Goal: Information Seeking & Learning: Get advice/opinions

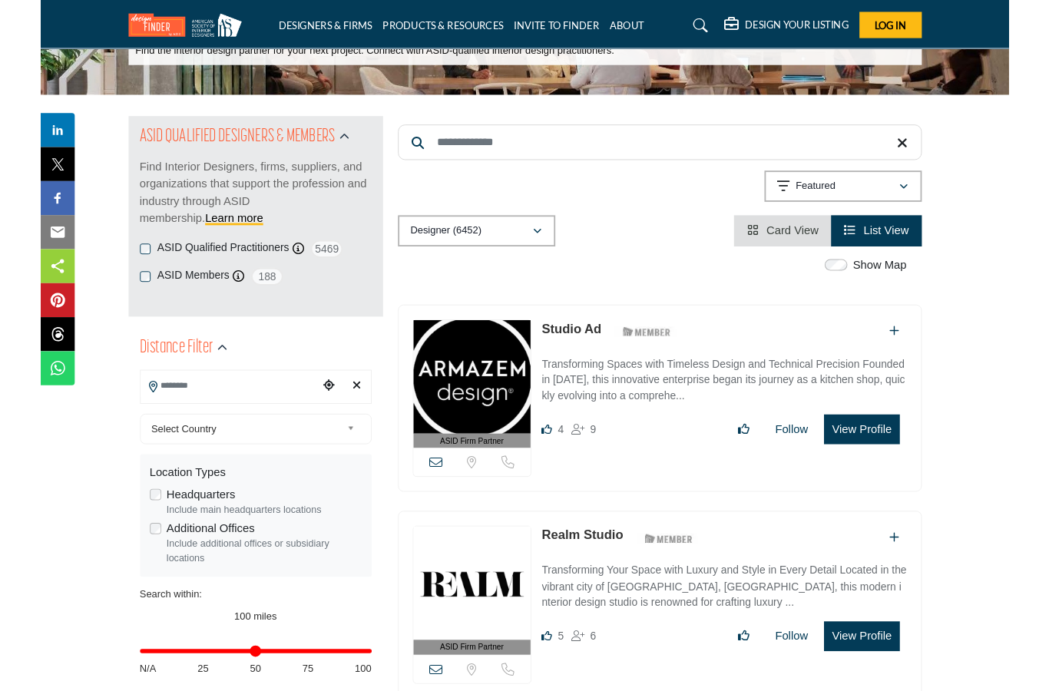
scroll to position [103, 0]
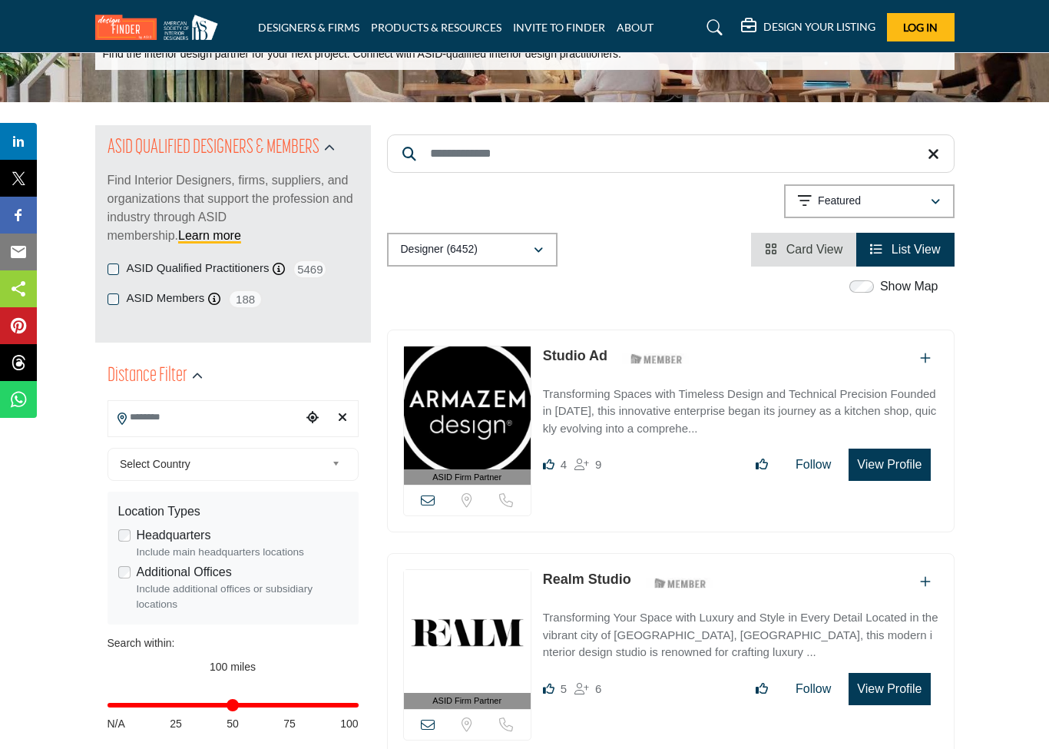
click at [214, 412] on input "Search Location" at bounding box center [205, 418] width 194 height 30
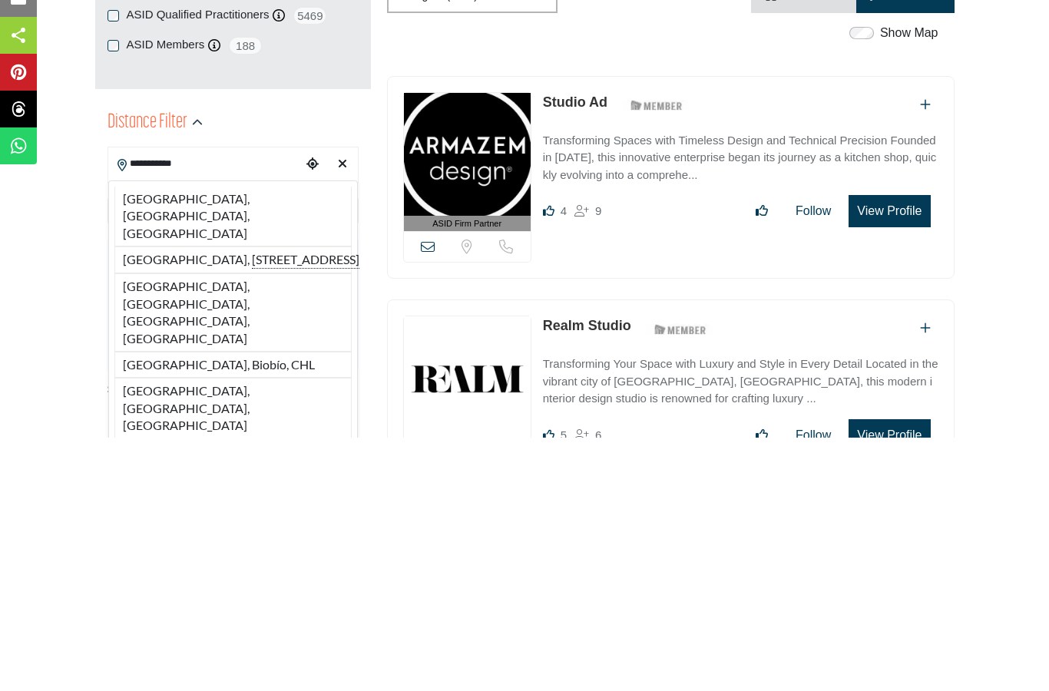
click at [226, 440] on li "Los Angeles, CA, USA" at bounding box center [232, 470] width 237 height 60
type input "**********"
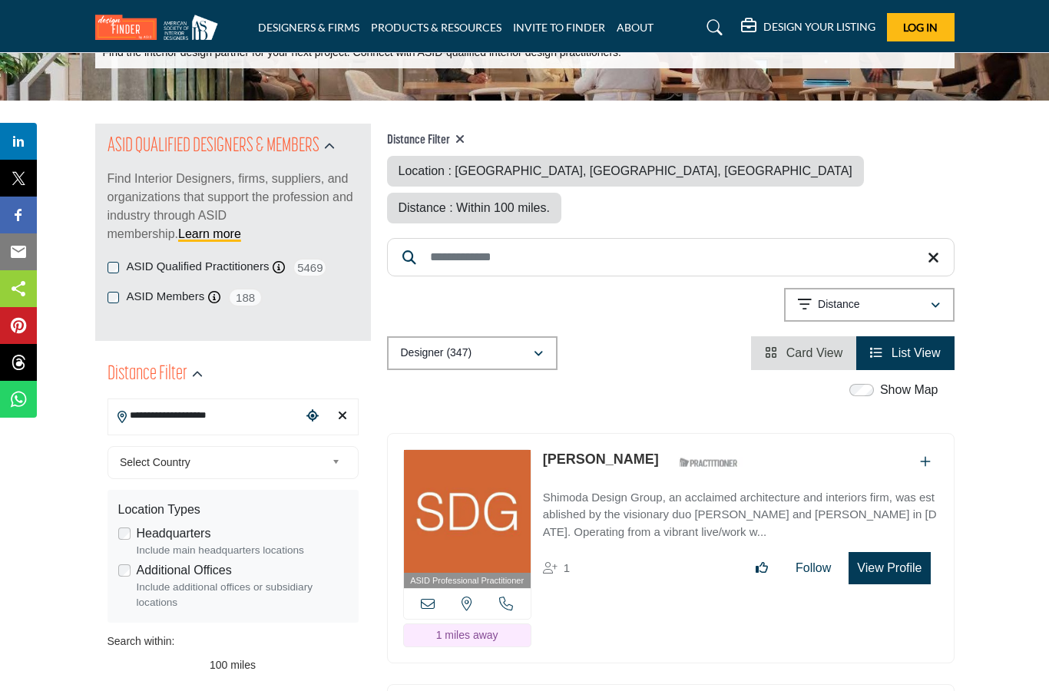
scroll to position [58, 0]
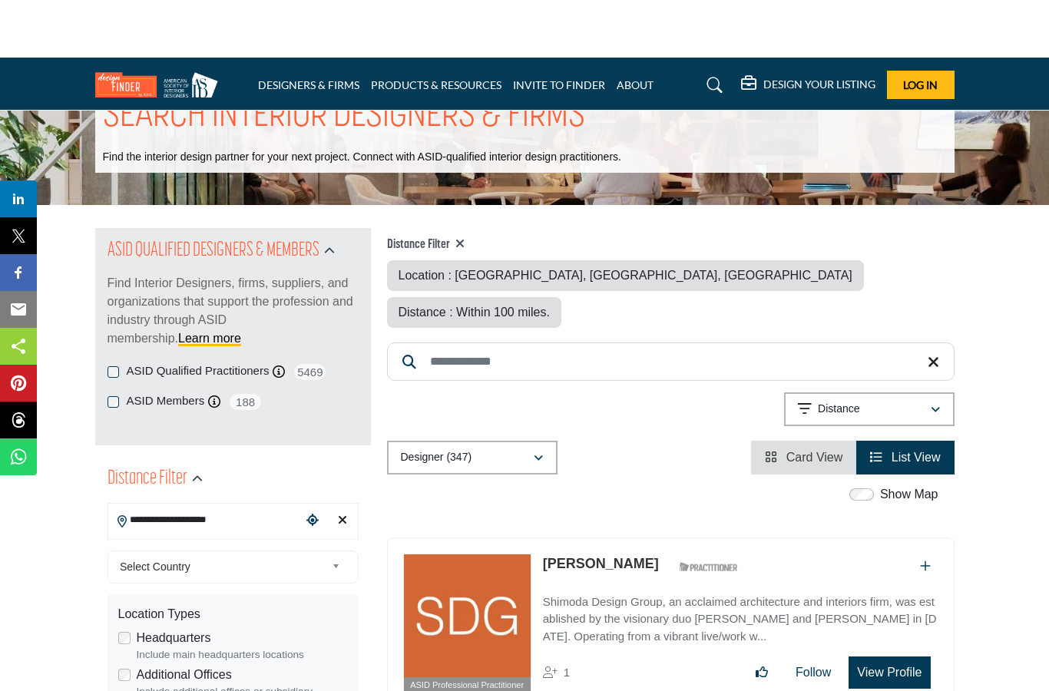
click at [929, 361] on div "Distance" at bounding box center [864, 352] width 132 height 18
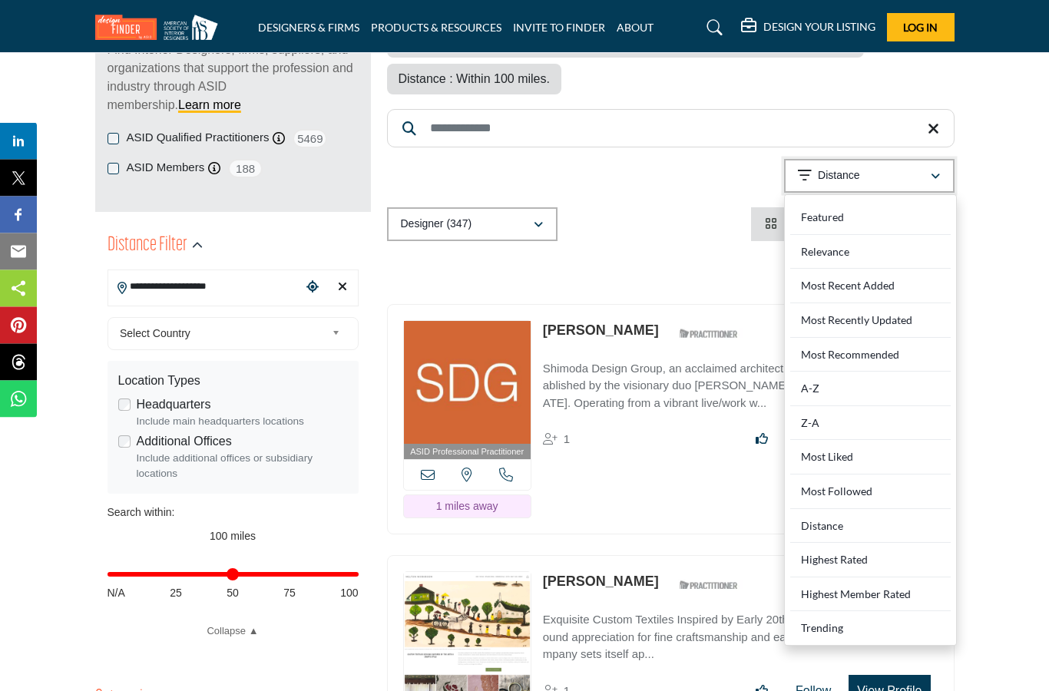
scroll to position [230, 0]
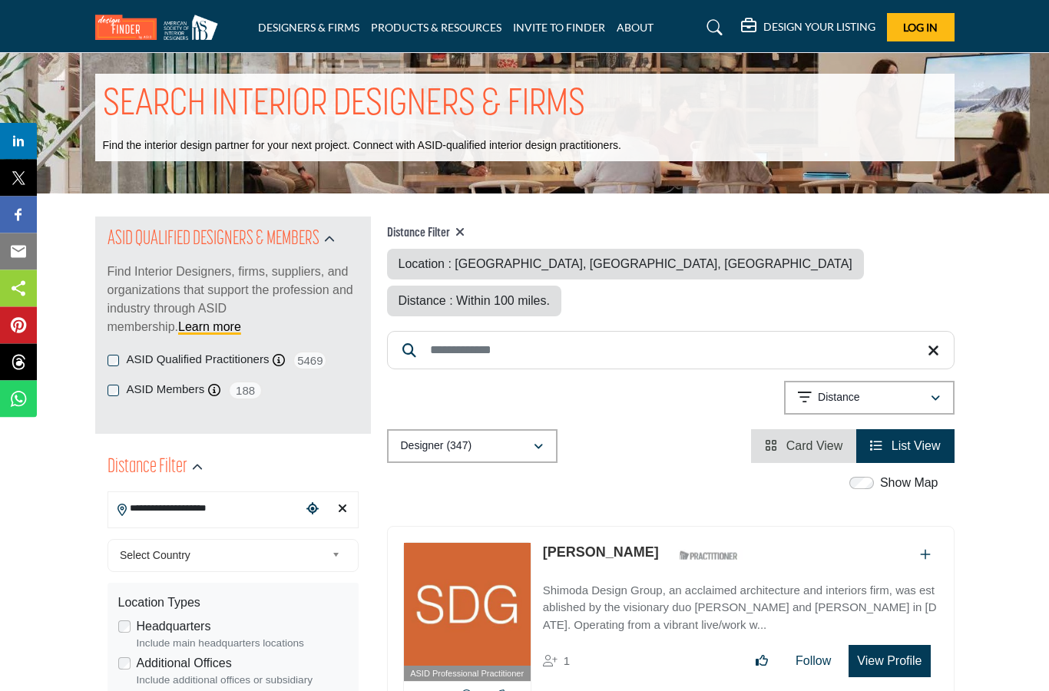
scroll to position [12, 0]
click at [550, 294] on span "Distance : Within 100 miles." at bounding box center [474, 300] width 151 height 13
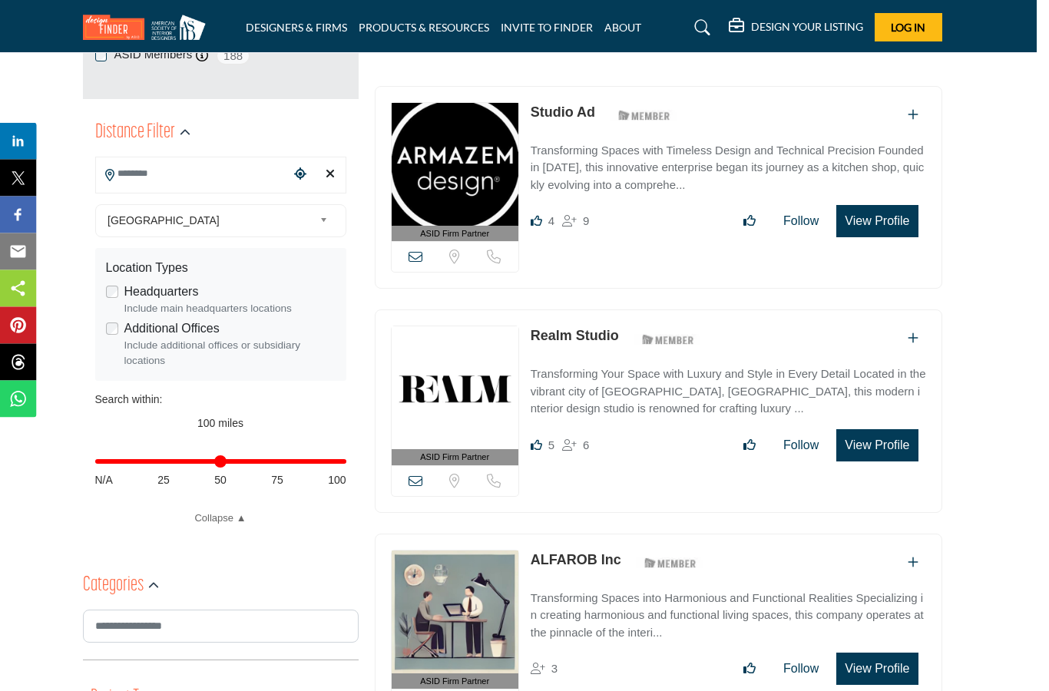
scroll to position [346, 0]
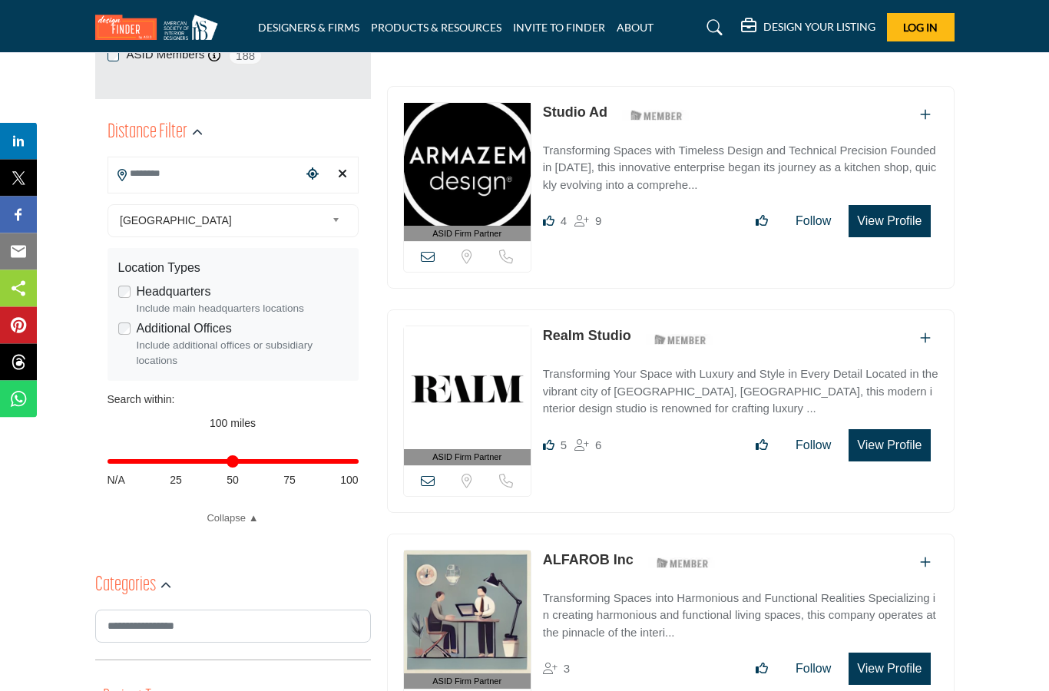
type input "**"
click at [345, 463] on input "Distance in miles" at bounding box center [233, 462] width 251 height 3
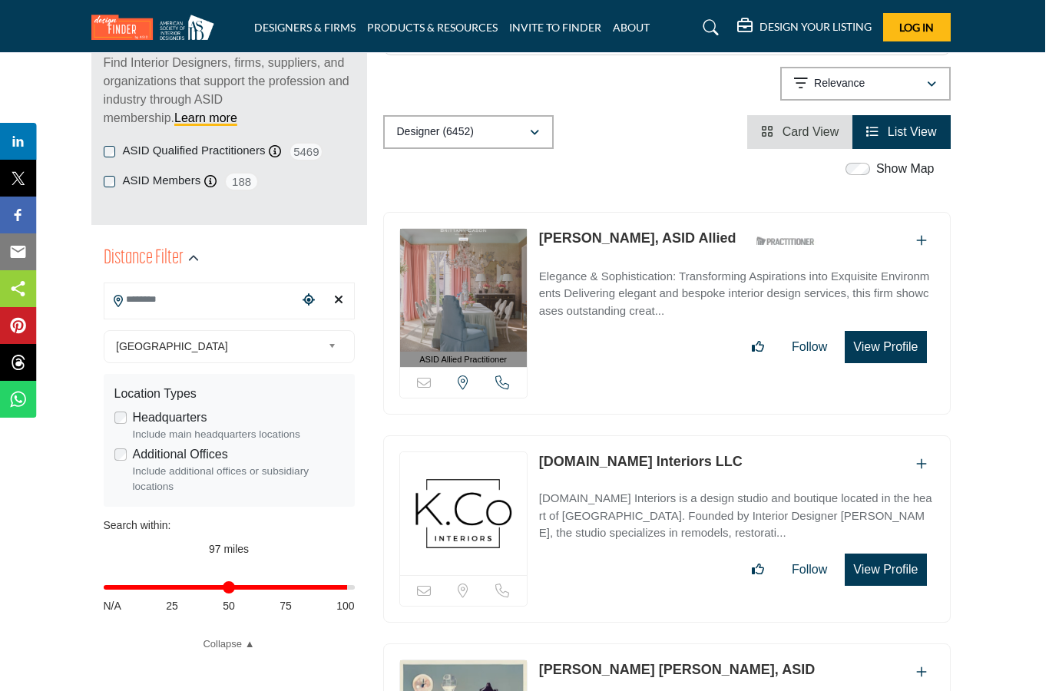
scroll to position [223, 3]
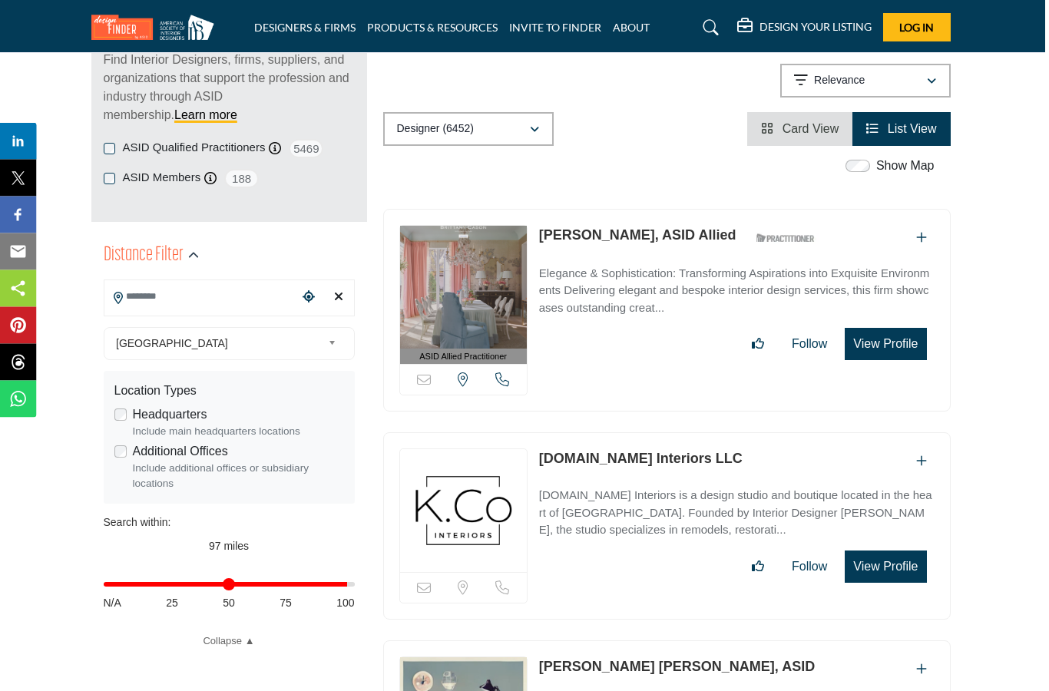
click at [255, 305] on input "Search Location" at bounding box center [202, 298] width 194 height 30
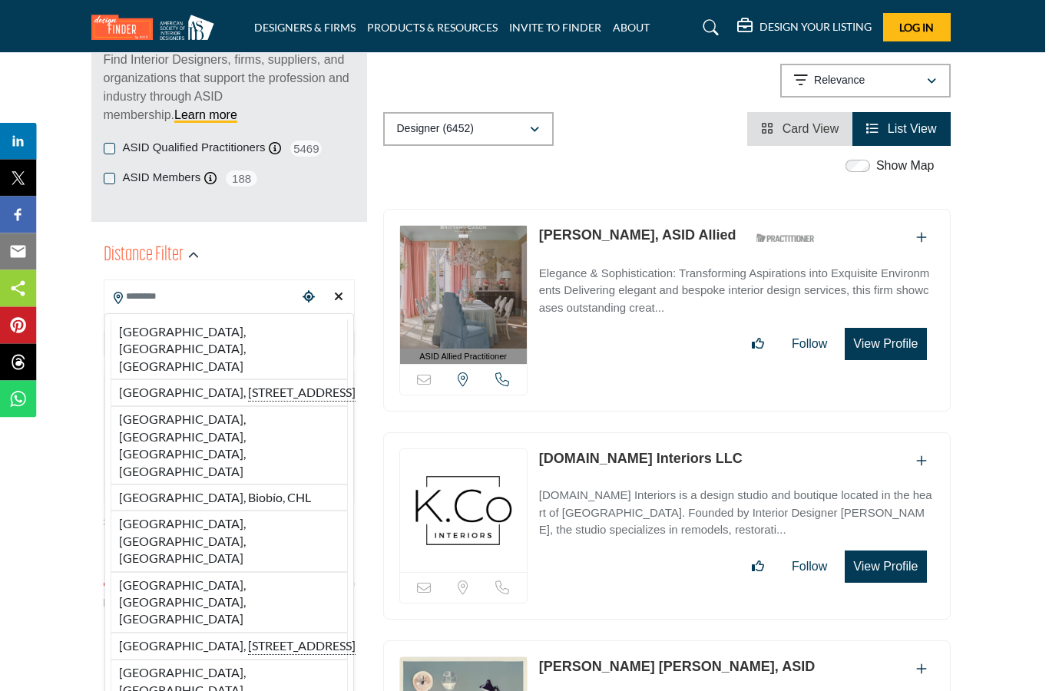
scroll to position [223, 0]
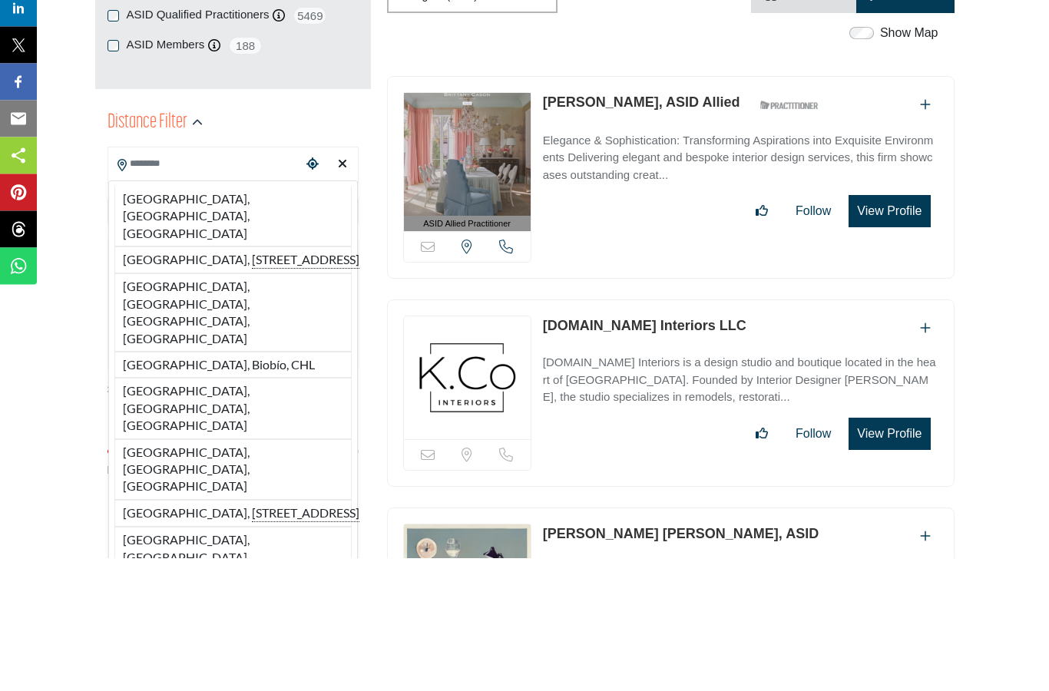
type input "*"
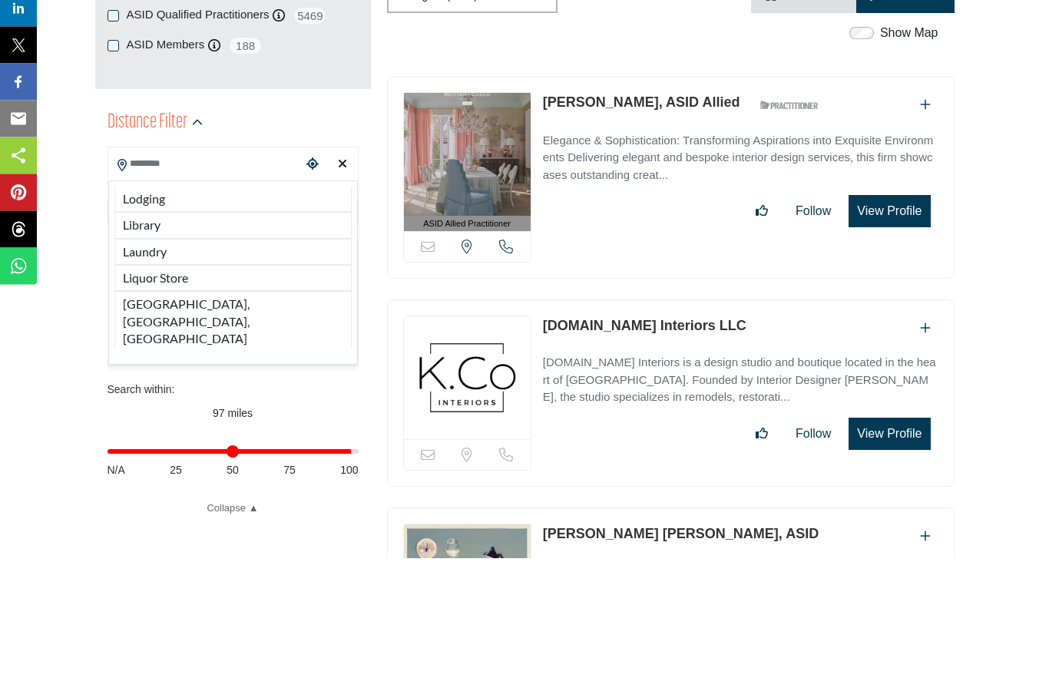
type input "***"
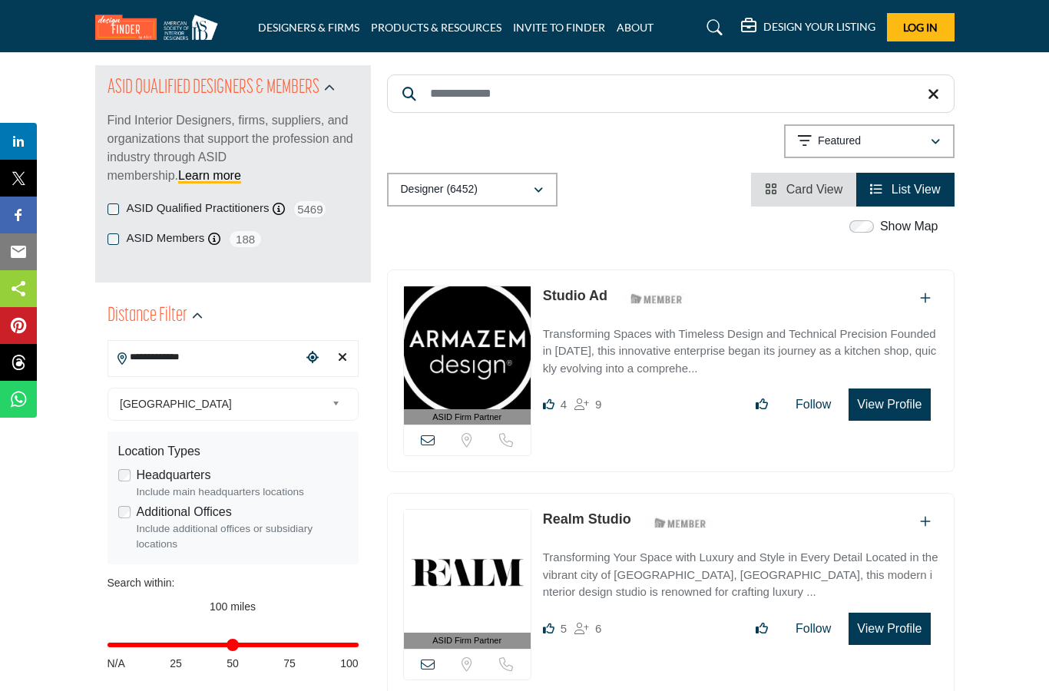
scroll to position [162, 0]
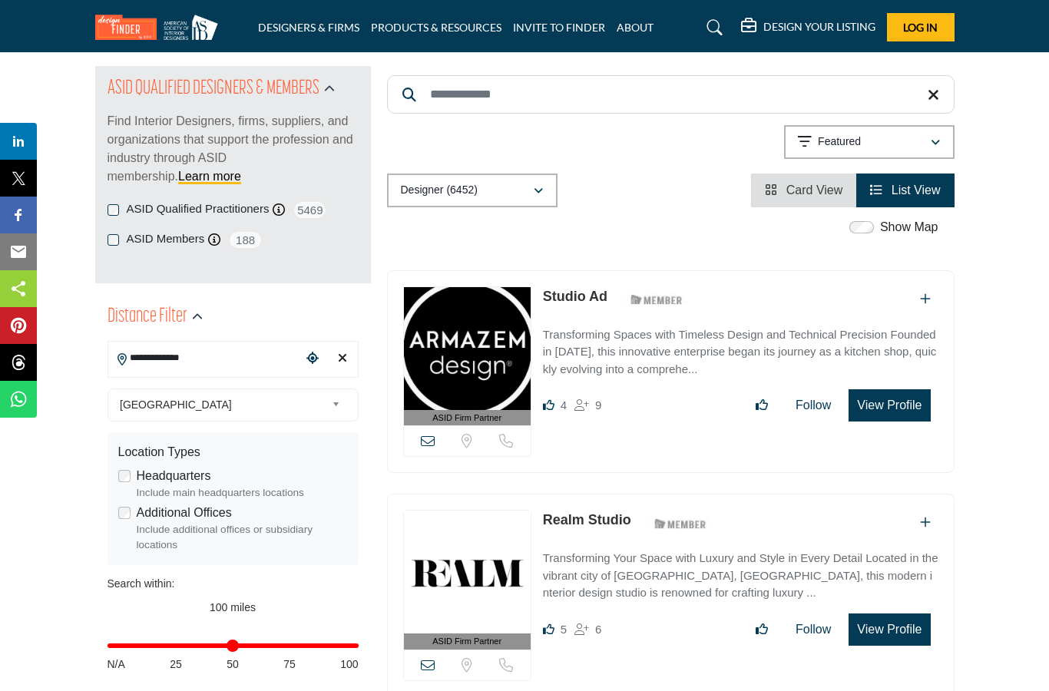
click at [261, 355] on input "**********" at bounding box center [205, 358] width 194 height 30
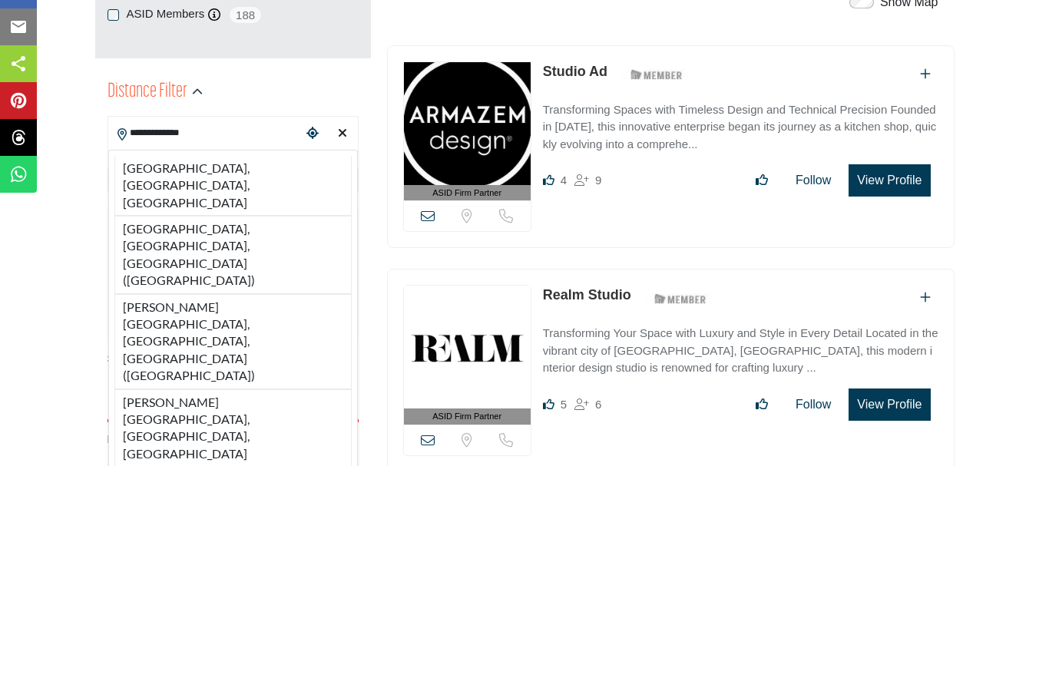
click at [231, 381] on li "Beverly Hills, CA, USA" at bounding box center [232, 411] width 237 height 60
type input "**********"
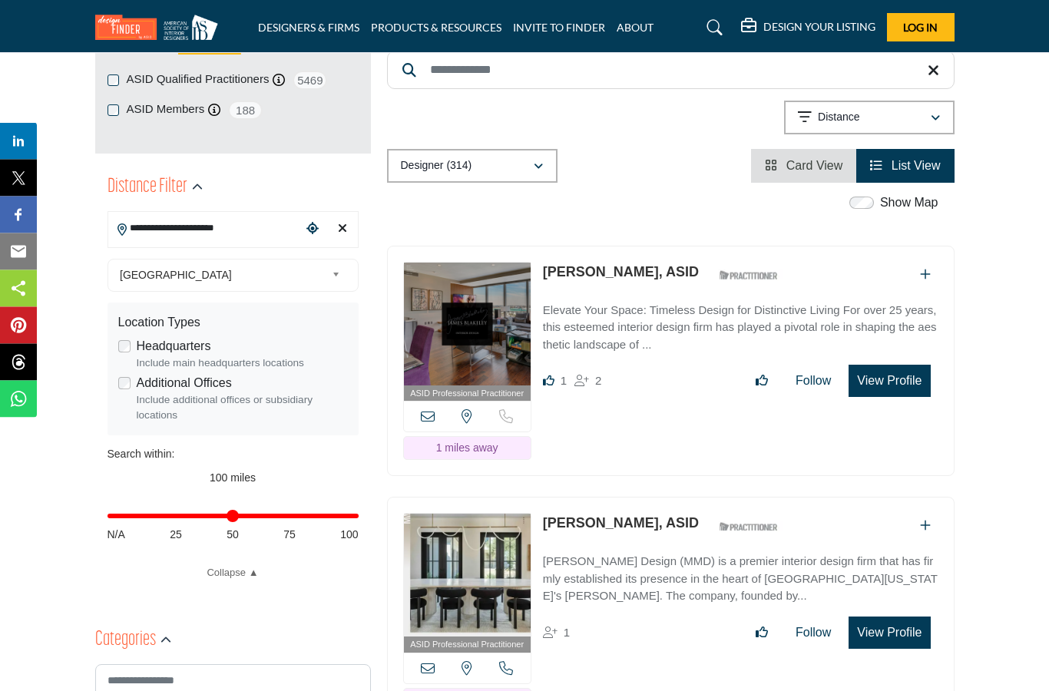
scroll to position [281, 0]
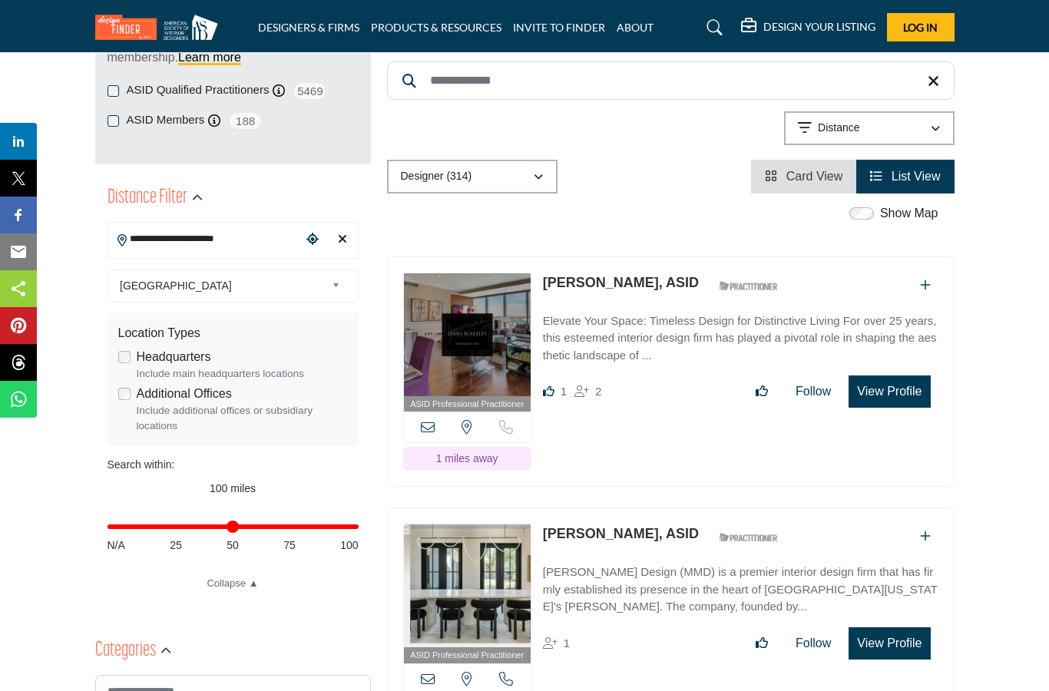
click at [891, 376] on button "View Profile" at bounding box center [889, 392] width 81 height 32
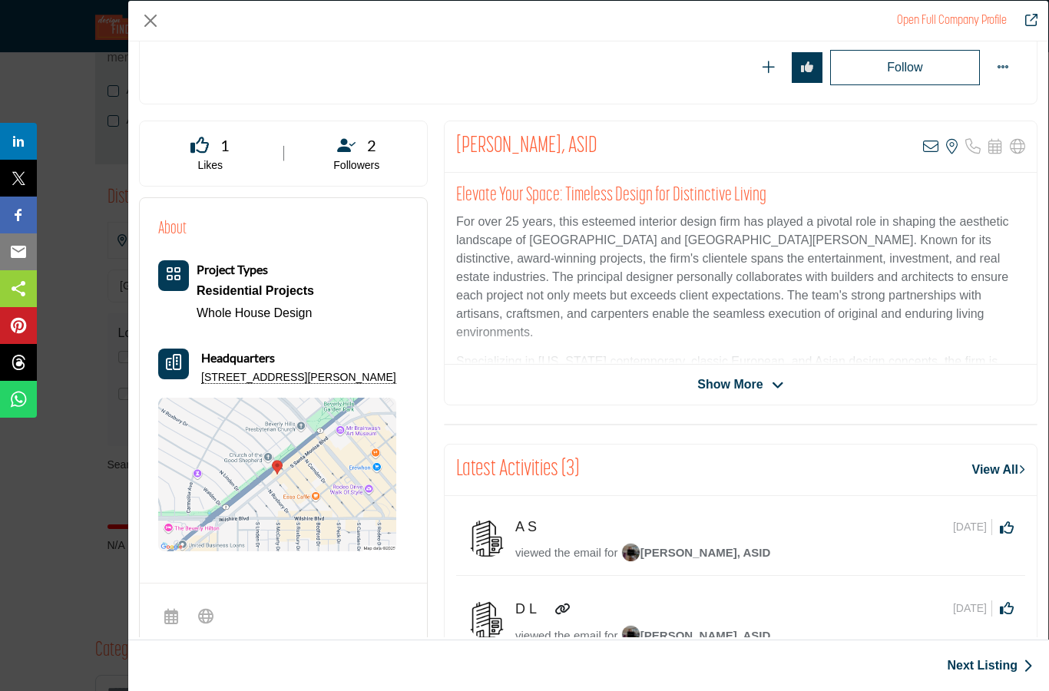
scroll to position [217, 0]
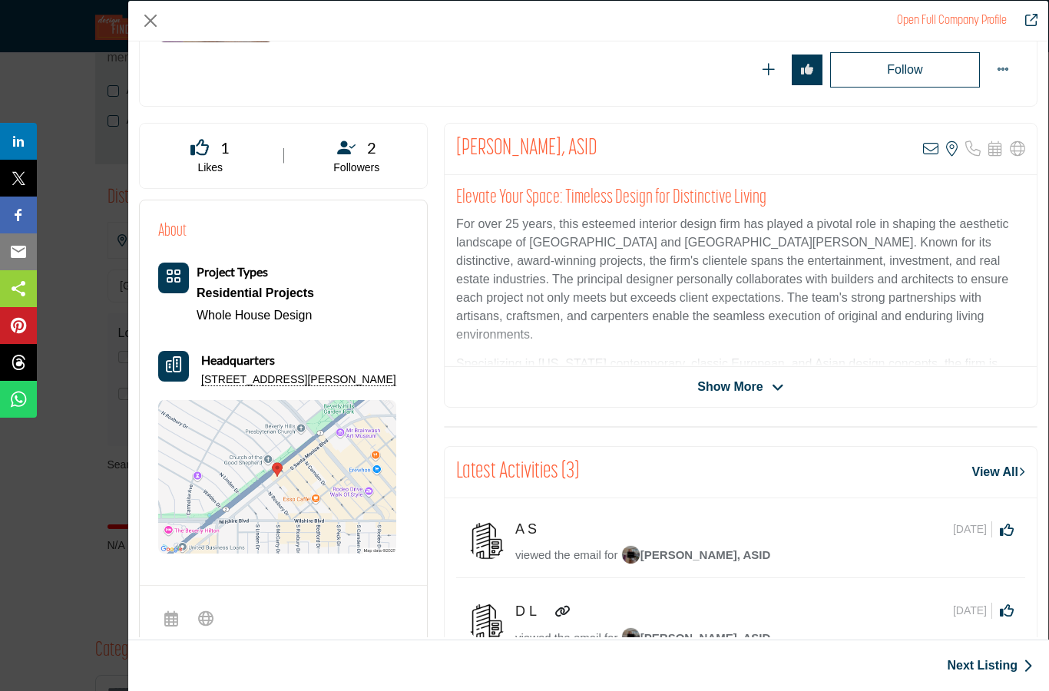
click at [777, 386] on icon "Company Data Modal" at bounding box center [778, 388] width 12 height 14
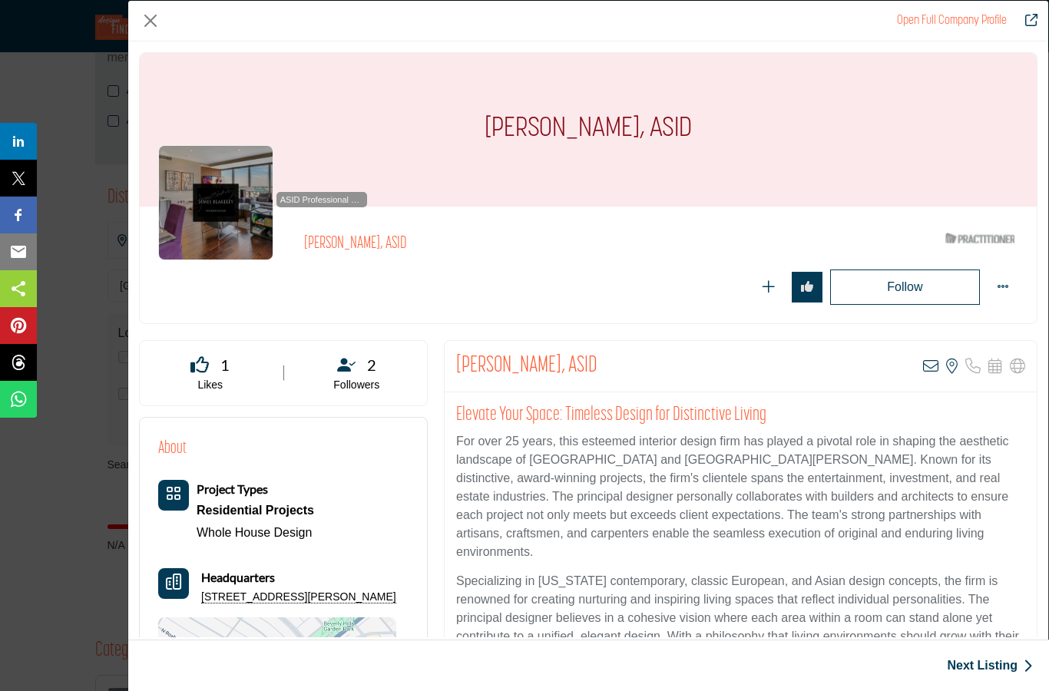
scroll to position [0, 0]
click at [154, 20] on button "Close" at bounding box center [150, 20] width 23 height 23
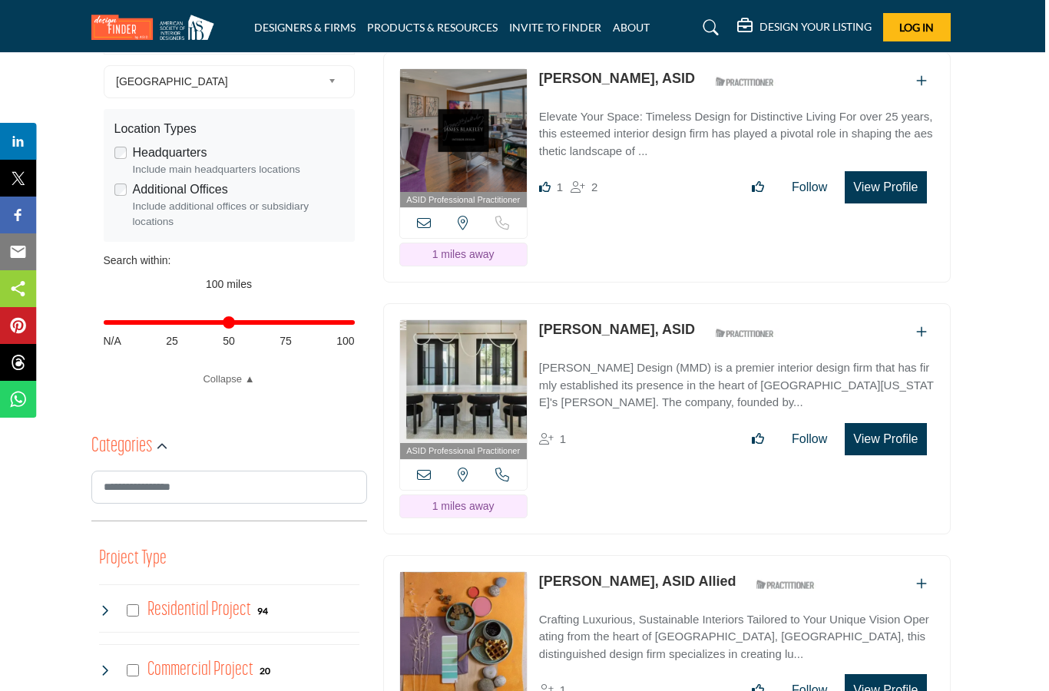
scroll to position [465, 4]
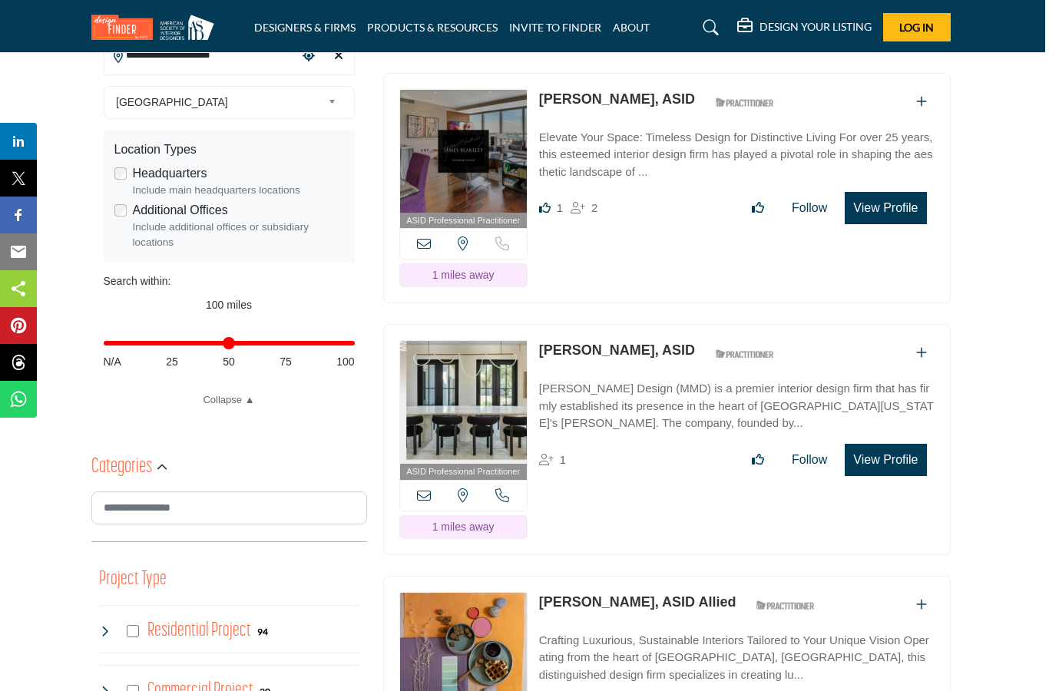
click at [635, 343] on link "[PERSON_NAME], ASID" at bounding box center [617, 350] width 156 height 15
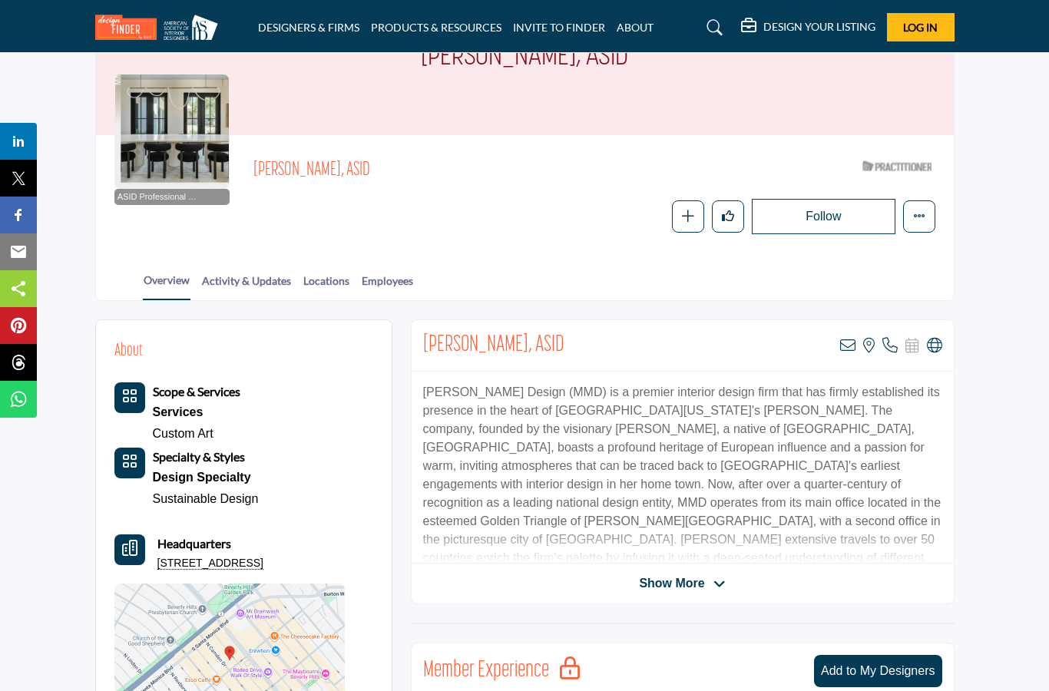
click at [720, 589] on icon at bounding box center [720, 585] width 12 height 14
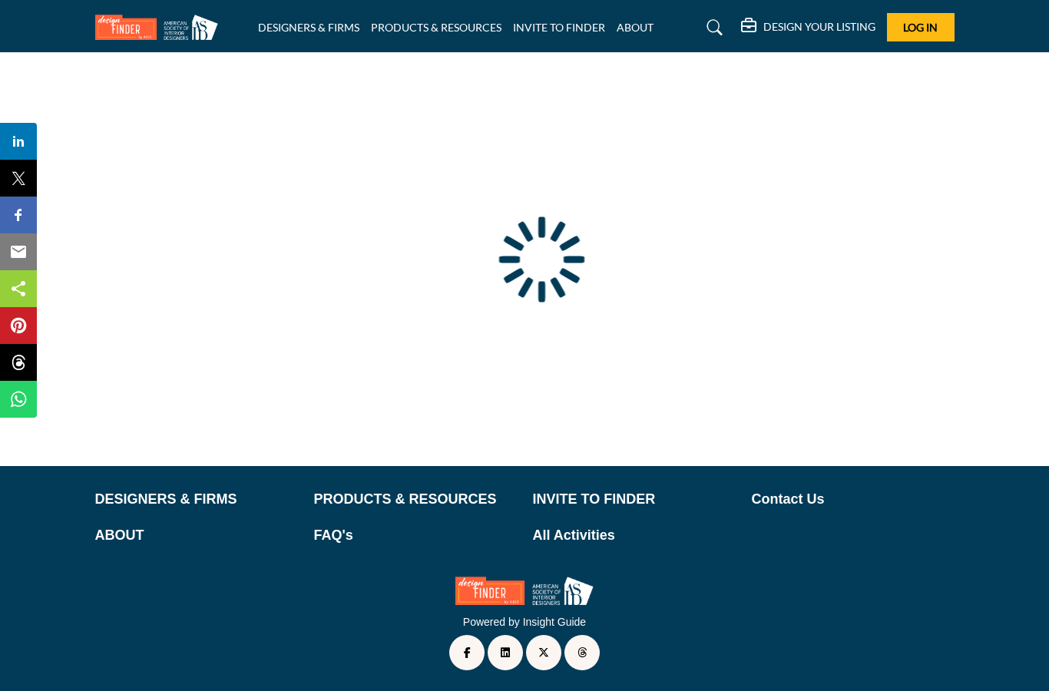
scroll to position [61, 0]
type input "**********"
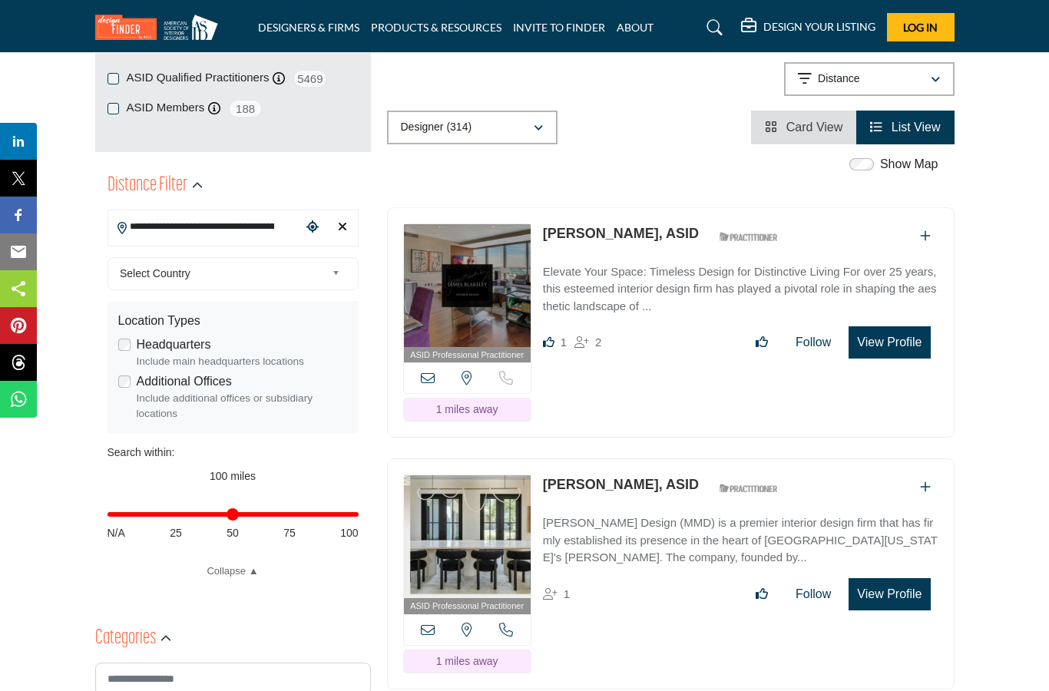
scroll to position [295, 0]
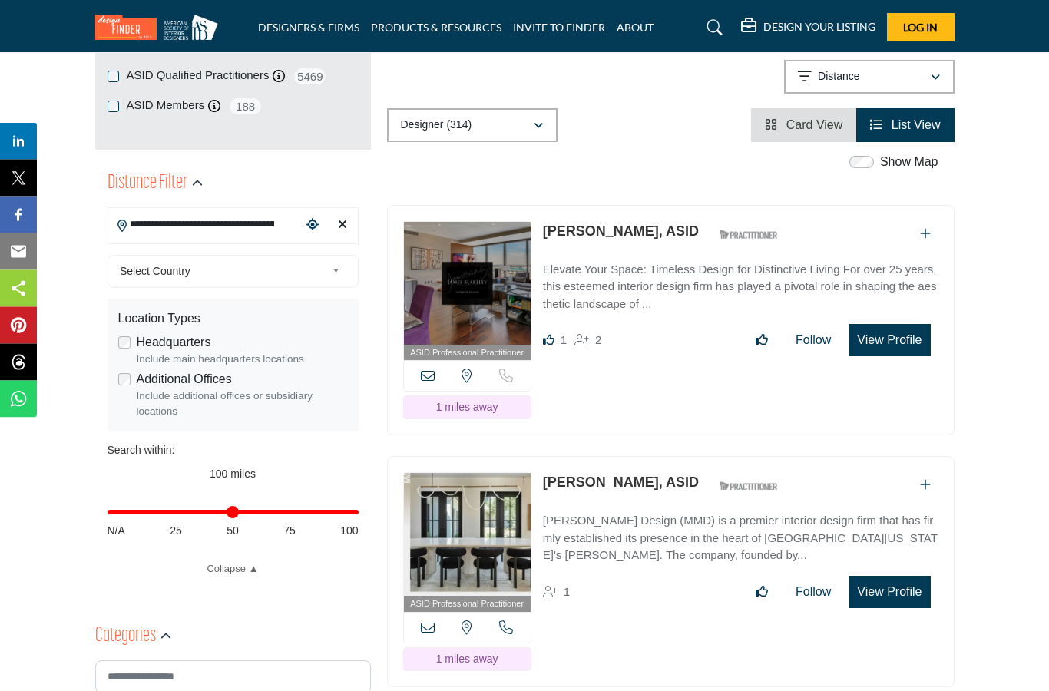
click at [632, 482] on link "[PERSON_NAME], ASID" at bounding box center [621, 483] width 156 height 15
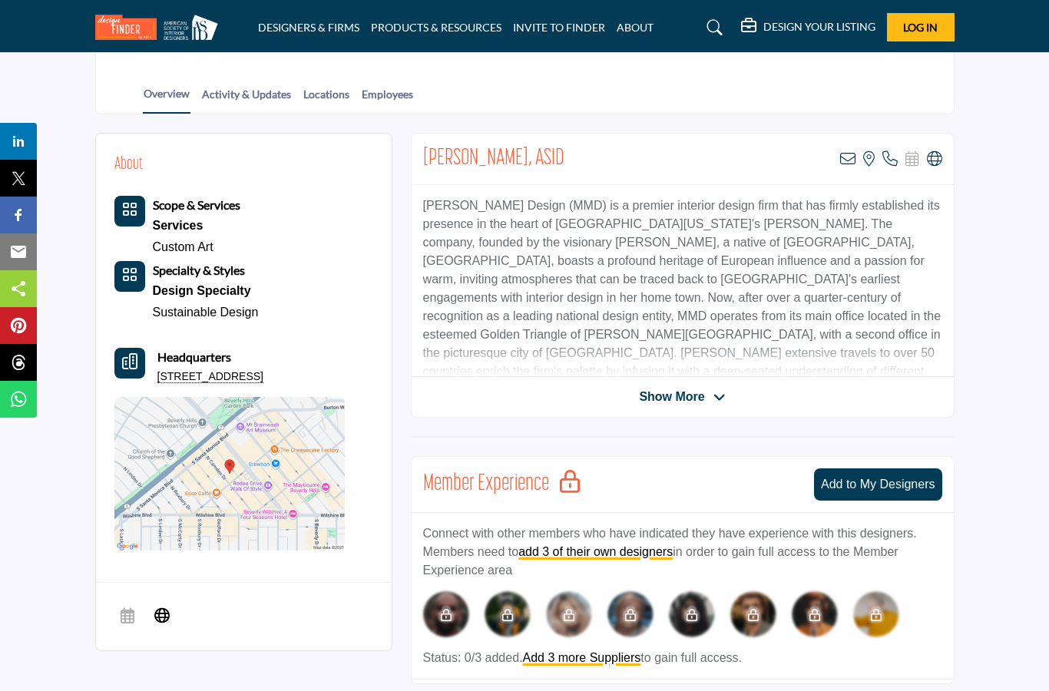
scroll to position [301, 0]
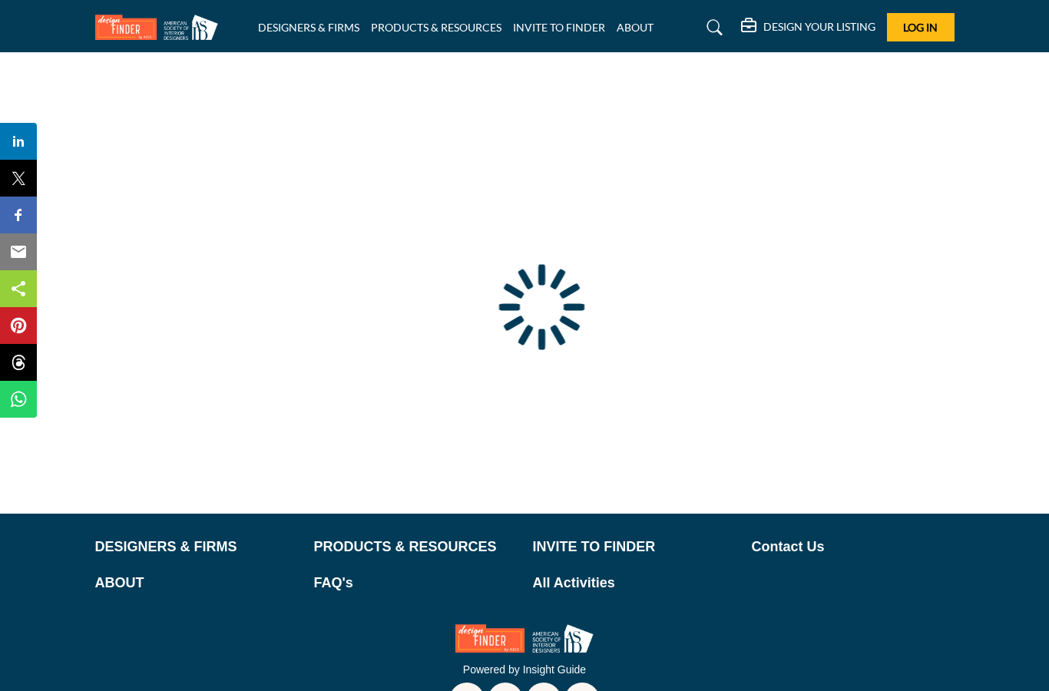
type input "**********"
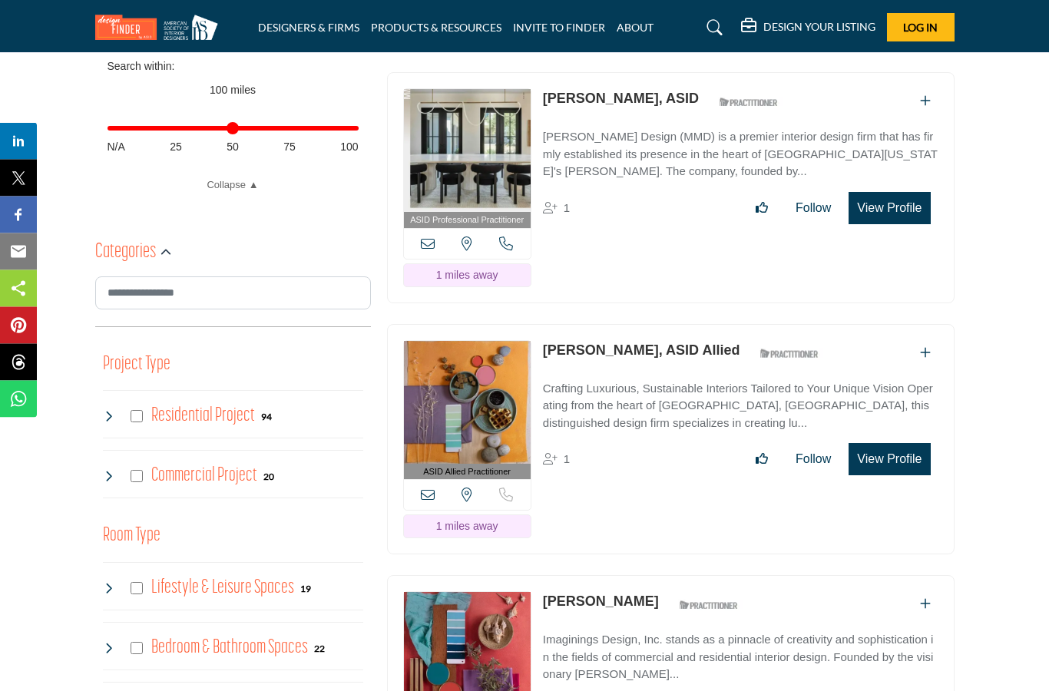
scroll to position [680, 0]
click at [611, 347] on link "[PERSON_NAME], ASID Allied" at bounding box center [641, 350] width 197 height 15
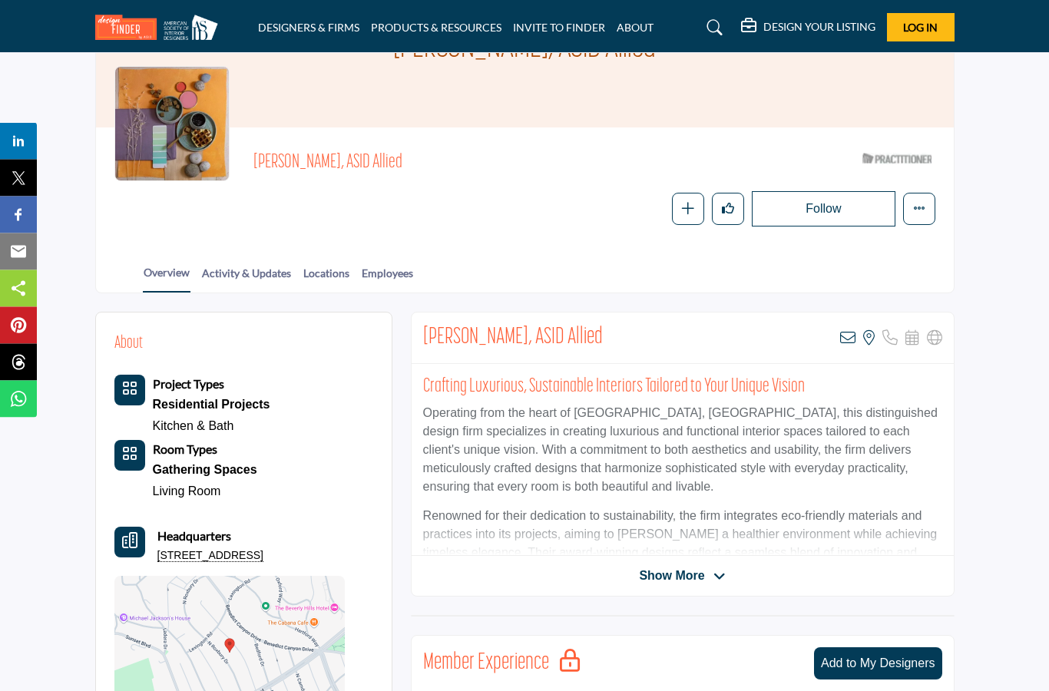
scroll to position [123, 0]
click at [707, 582] on span "Show More" at bounding box center [682, 576] width 86 height 18
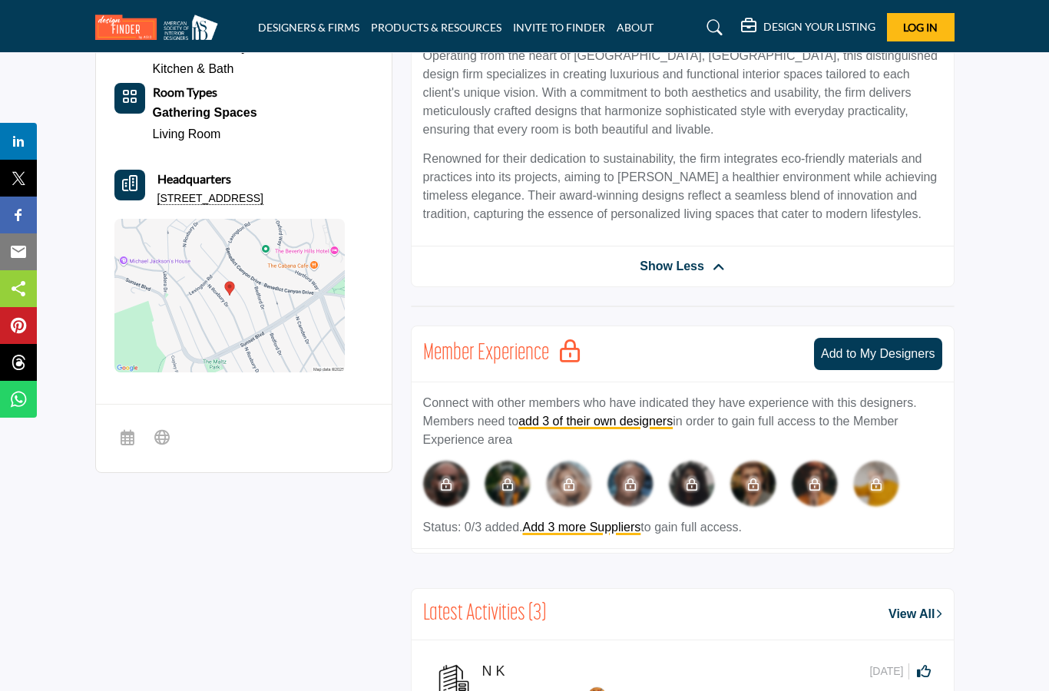
scroll to position [478, 0]
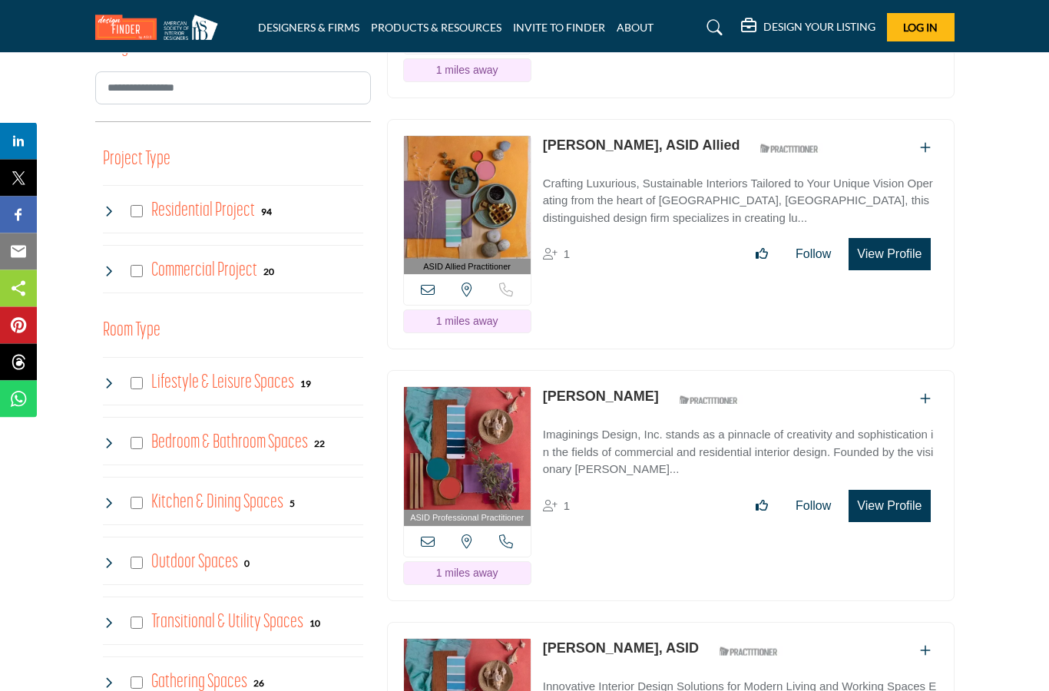
scroll to position [879, 0]
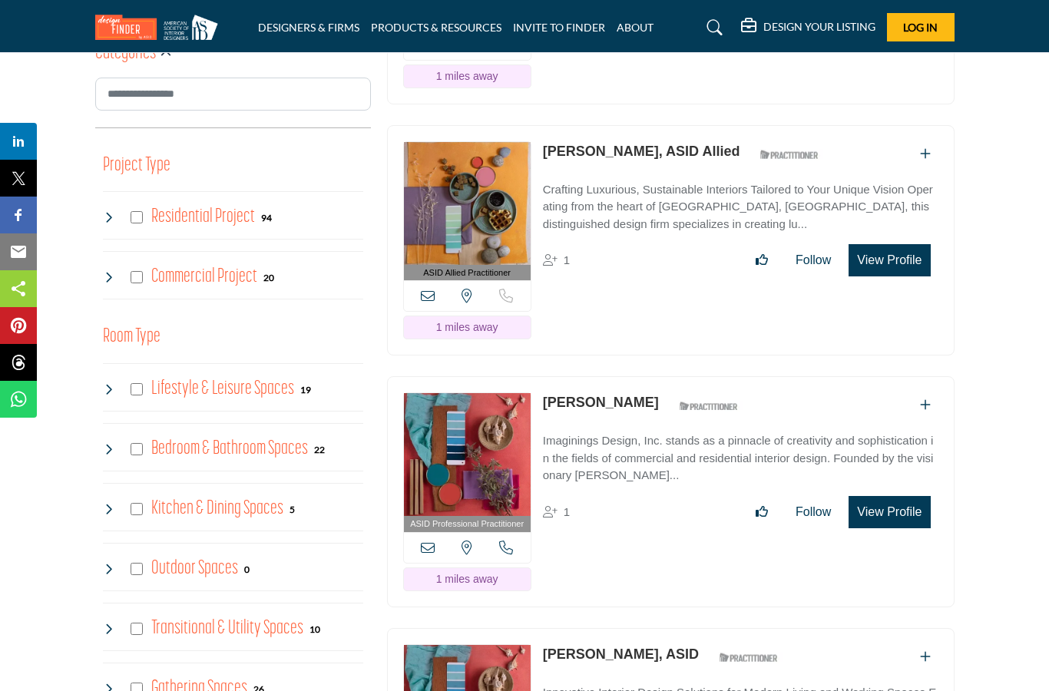
click at [645, 399] on link "[PERSON_NAME]" at bounding box center [601, 402] width 116 height 15
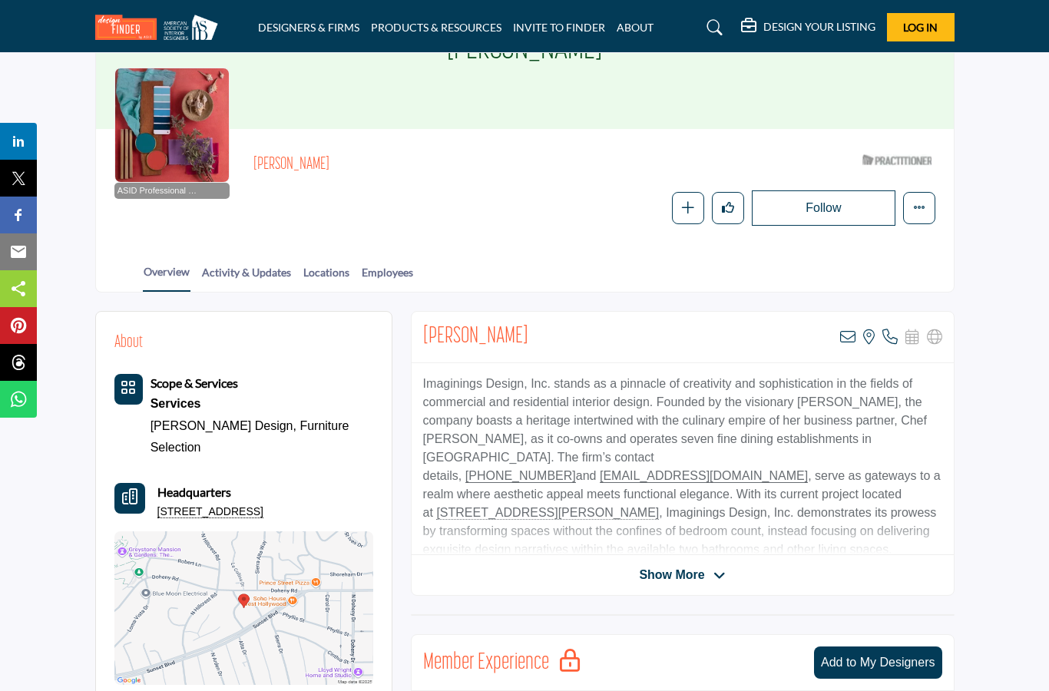
scroll to position [120, 0]
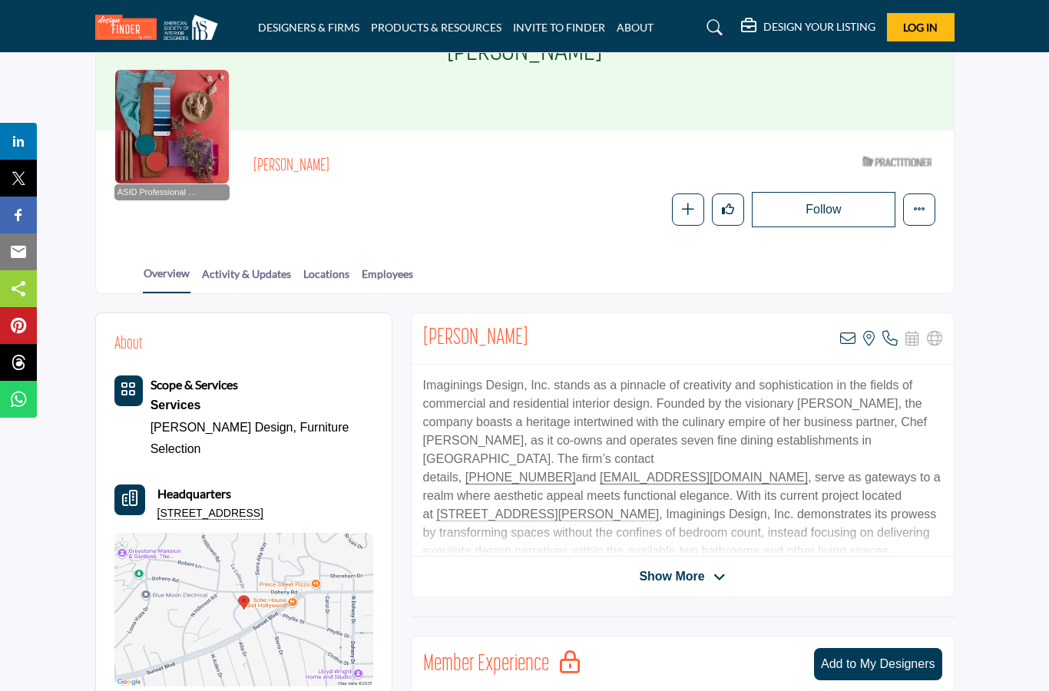
click at [675, 581] on span "Show More" at bounding box center [671, 577] width 65 height 18
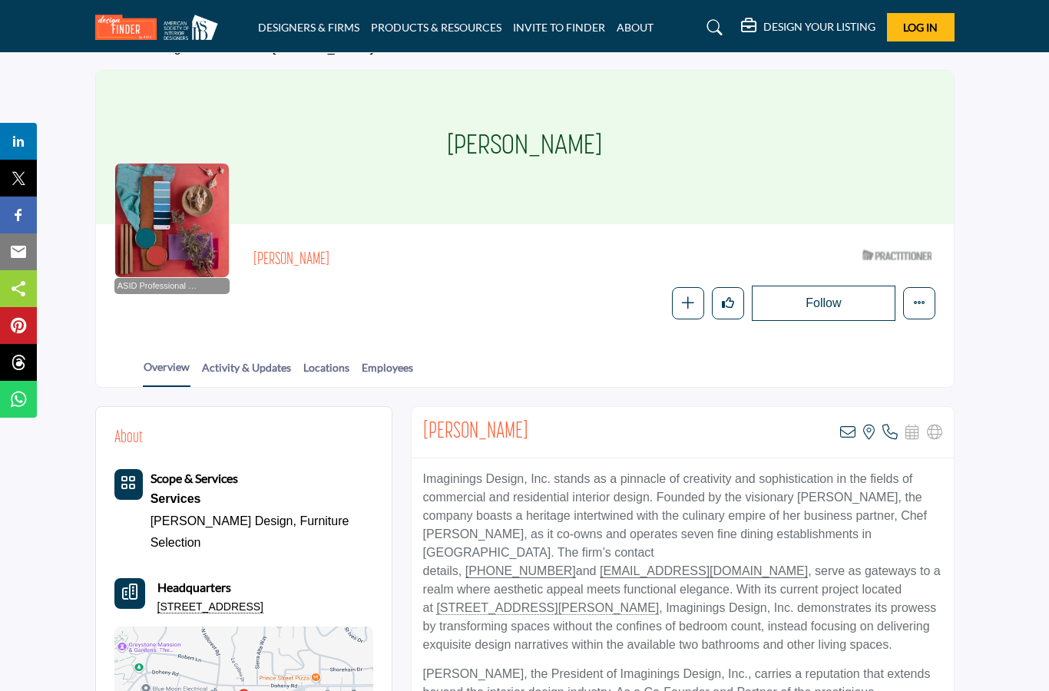
scroll to position [5, 0]
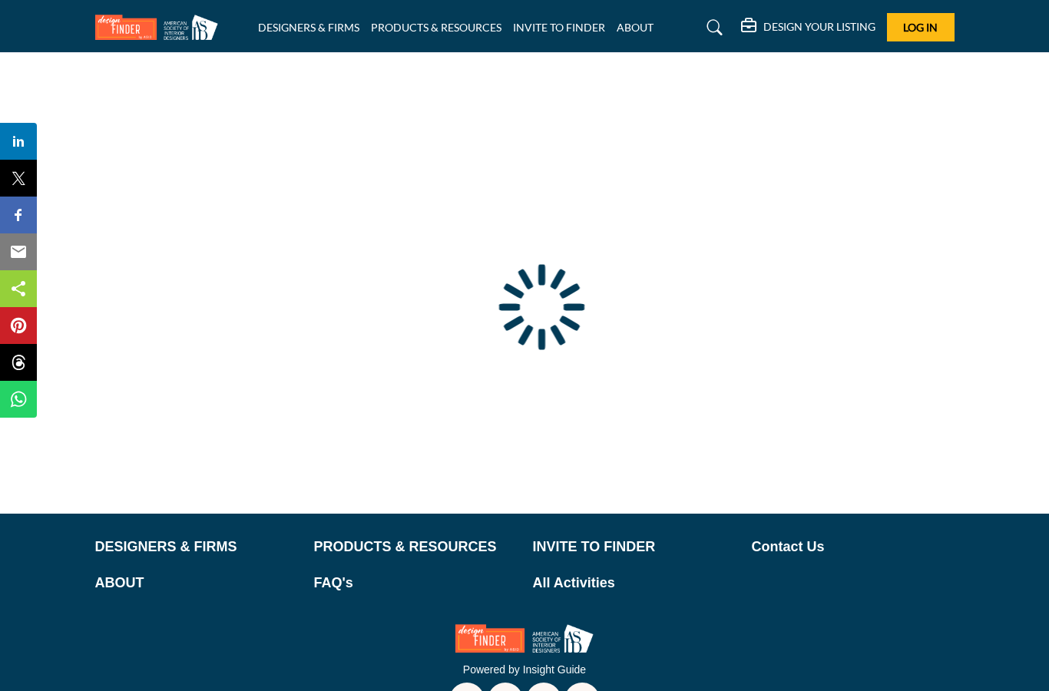
scroll to position [61, 0]
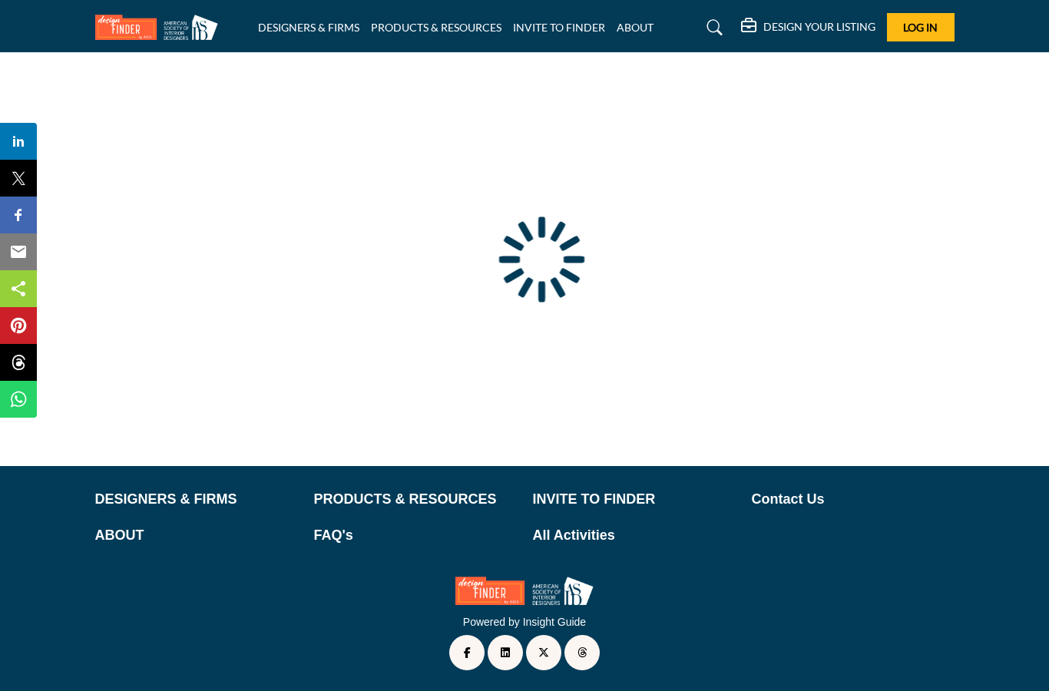
type input "**********"
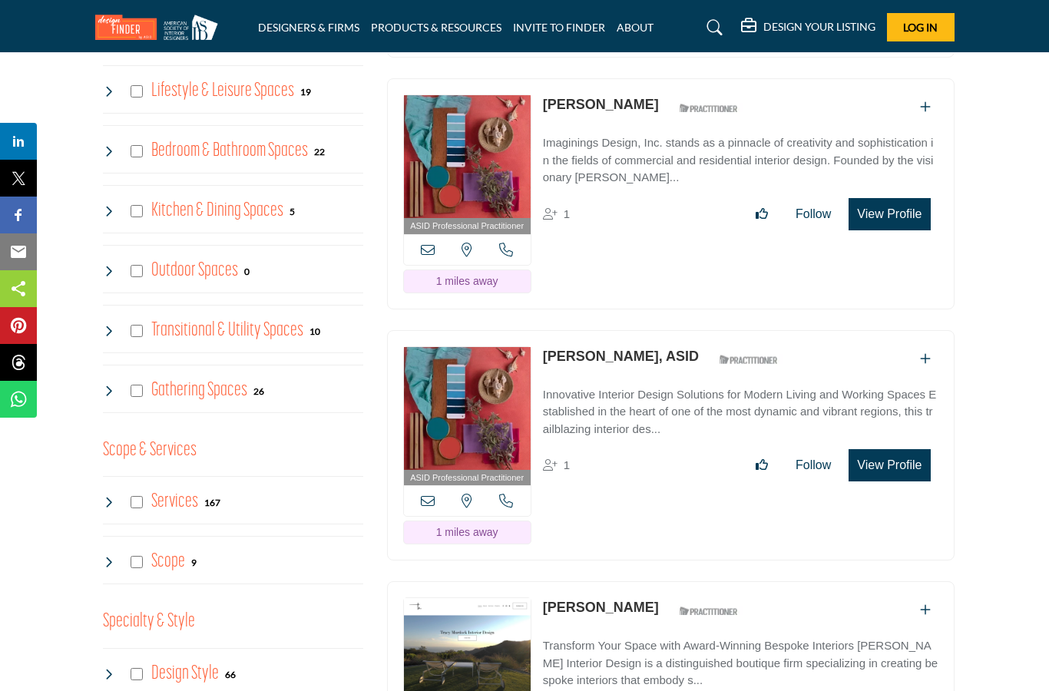
scroll to position [1167, 0]
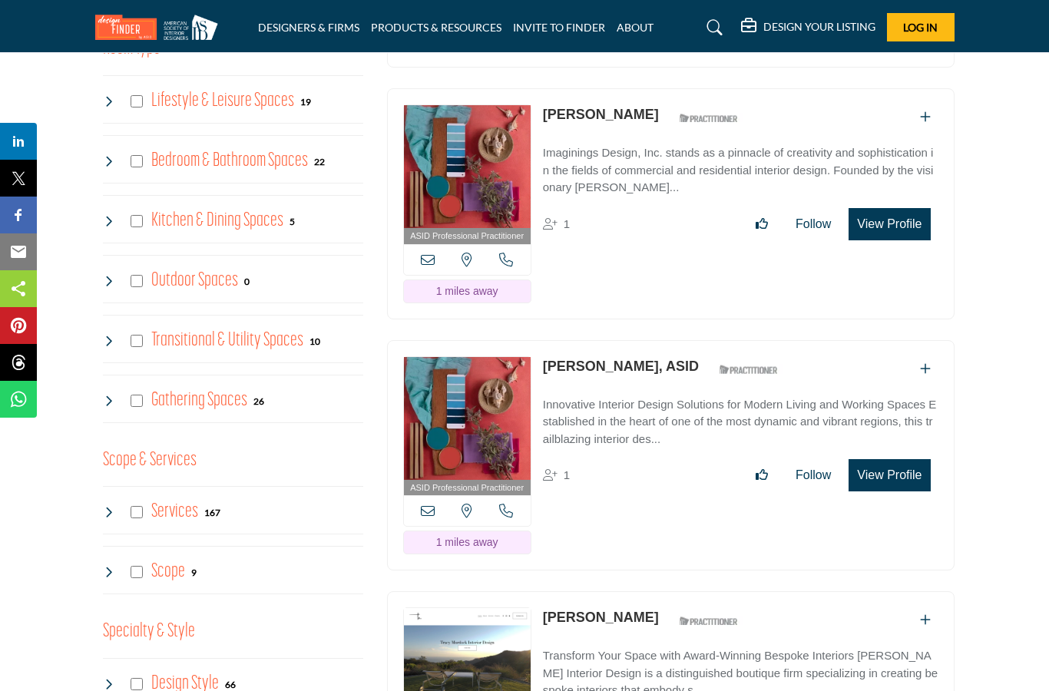
click at [614, 364] on link "[PERSON_NAME], ASID" at bounding box center [621, 366] width 156 height 15
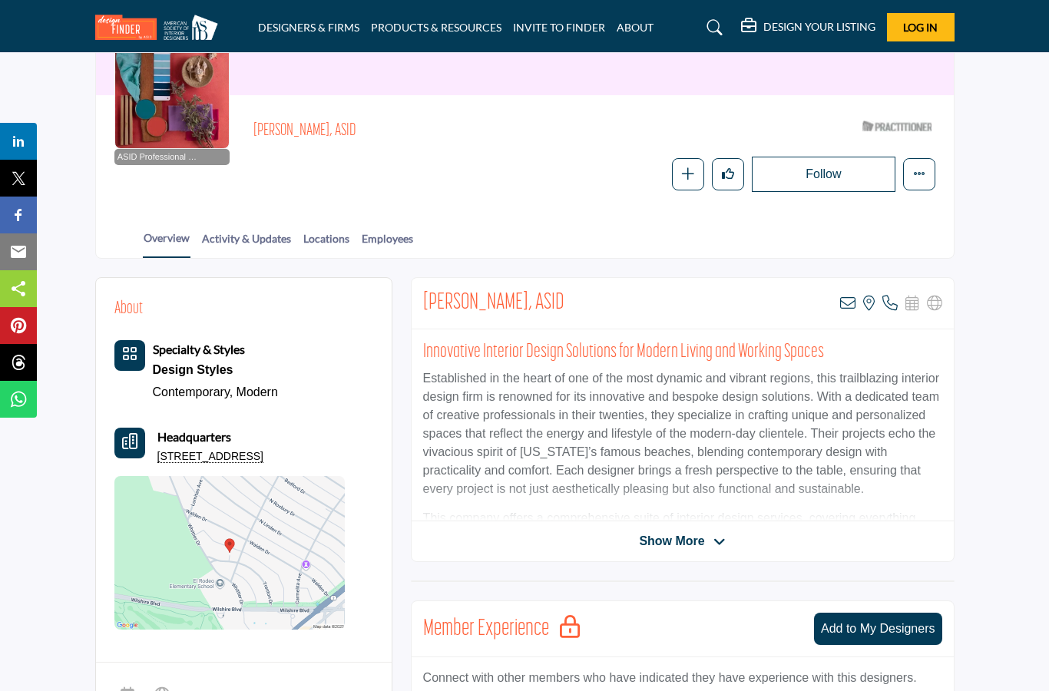
scroll to position [156, 0]
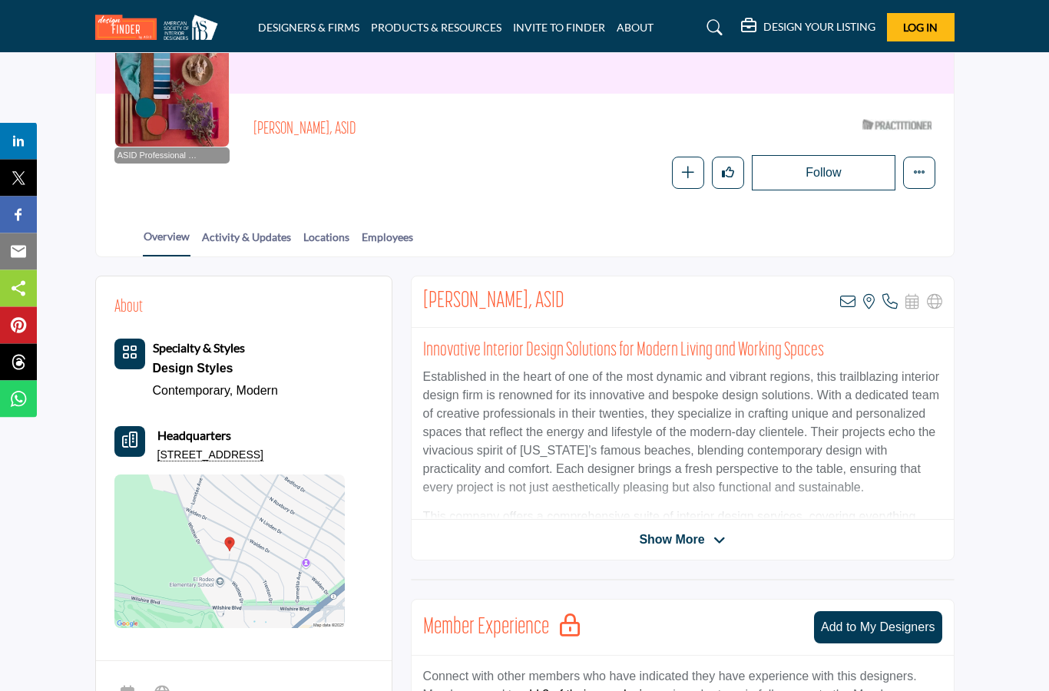
click at [699, 541] on span "Show More" at bounding box center [671, 541] width 65 height 18
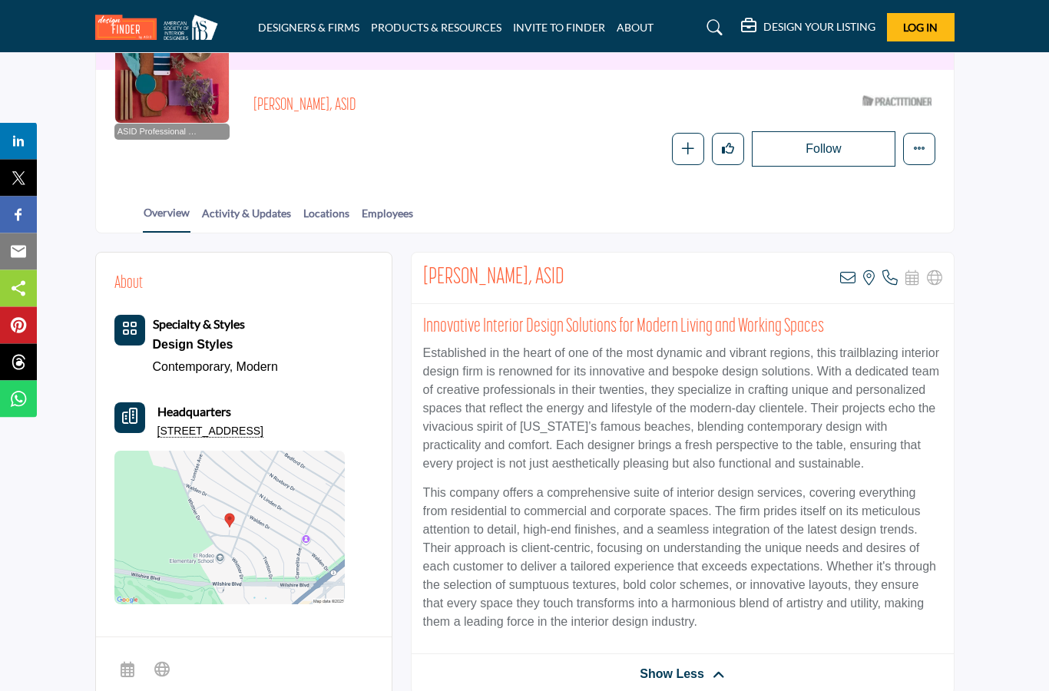
scroll to position [0, 0]
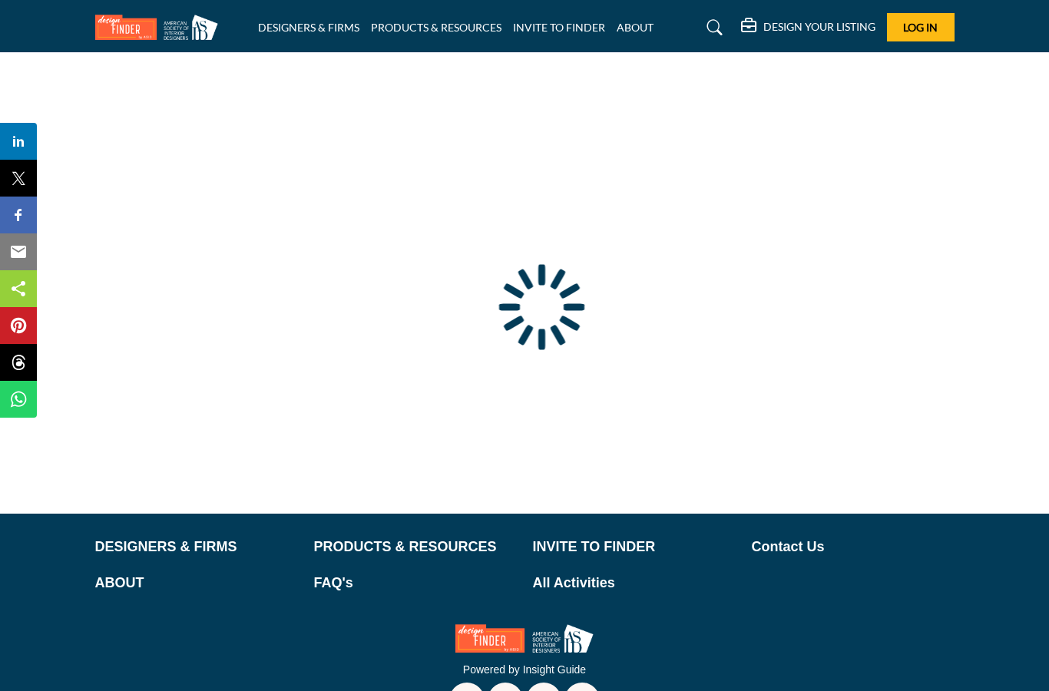
type input "**********"
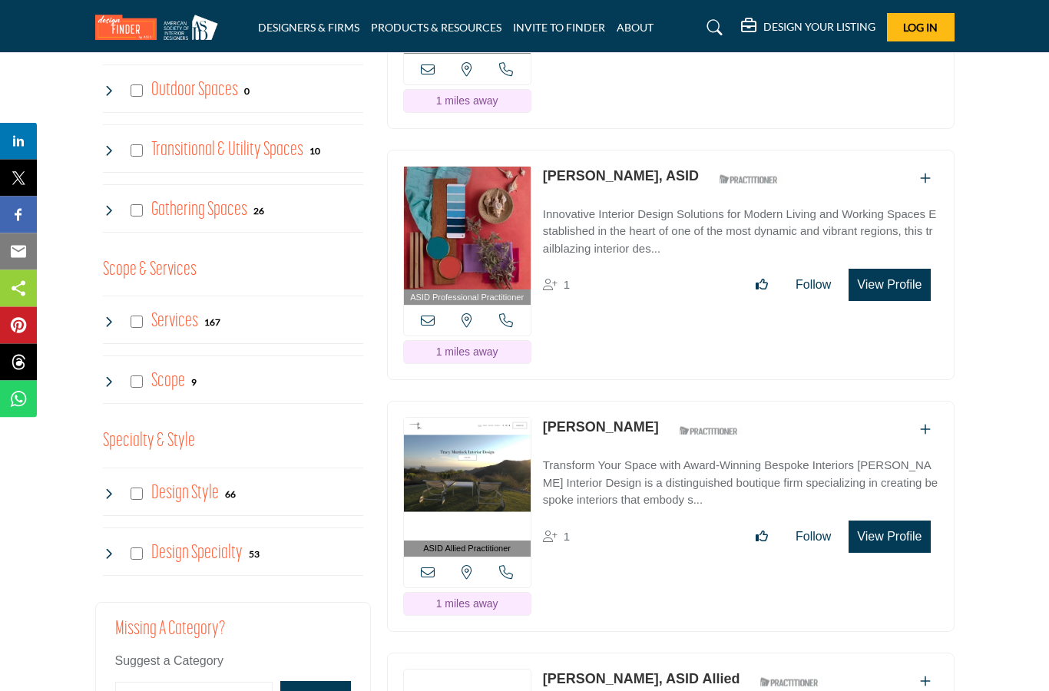
scroll to position [1358, 0]
click at [598, 425] on link "Tracy Murdock" at bounding box center [601, 426] width 116 height 15
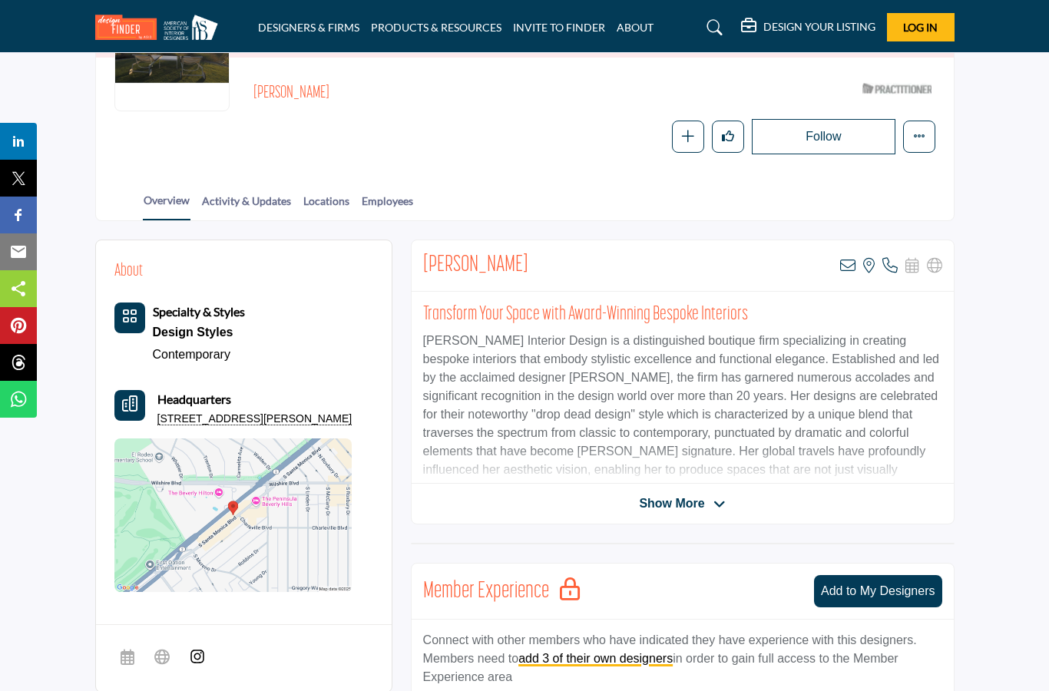
scroll to position [198, 0]
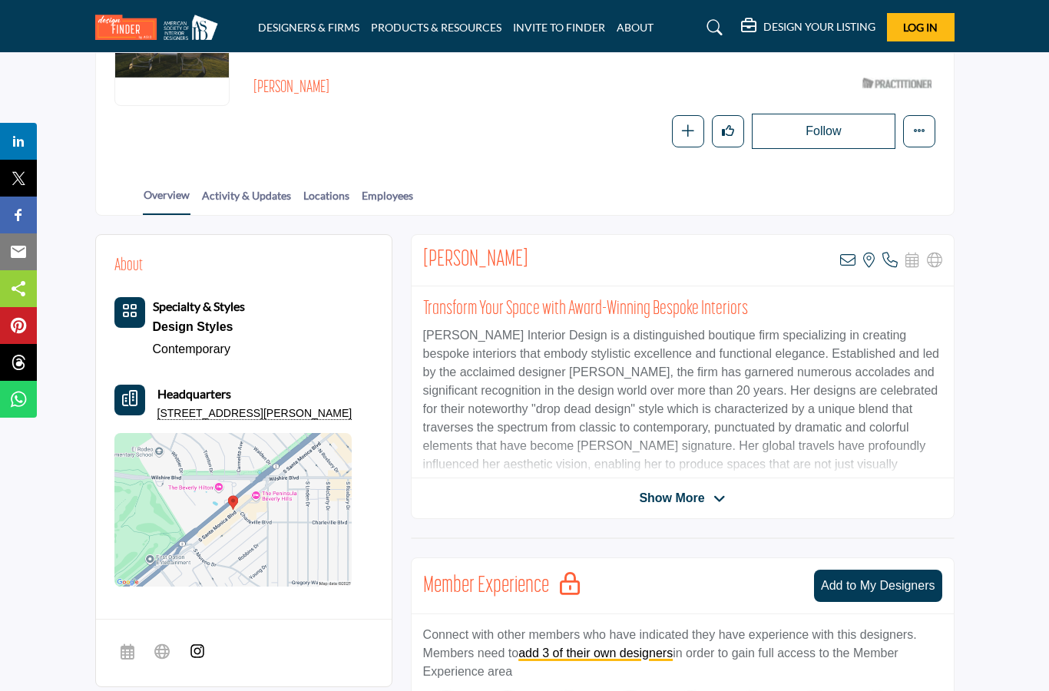
click at [698, 489] on span "Show More" at bounding box center [671, 498] width 65 height 18
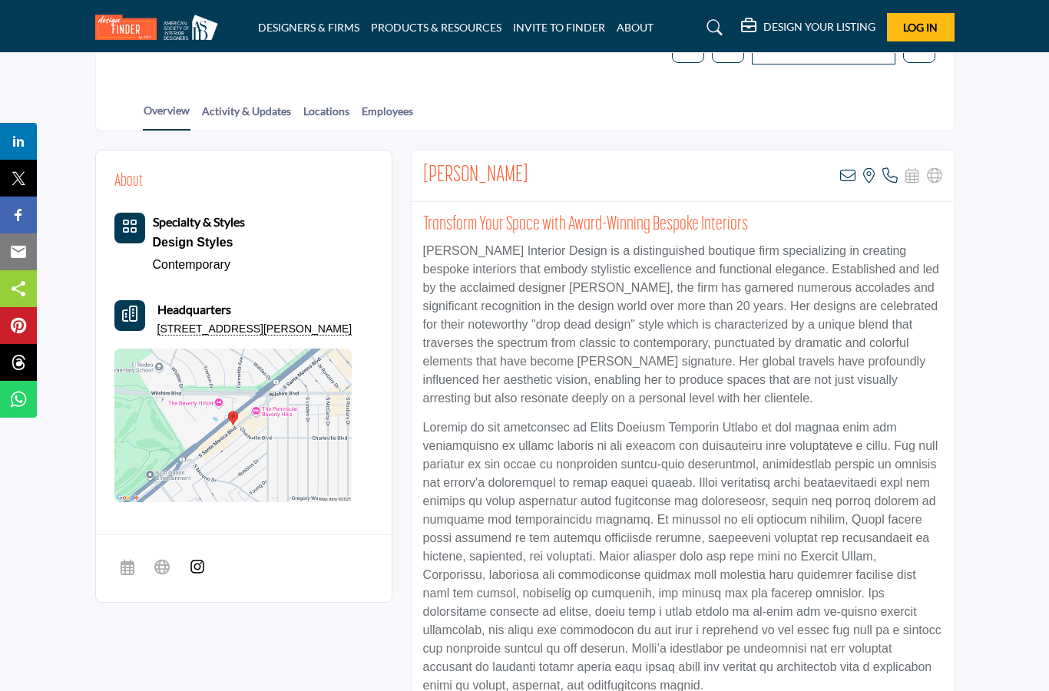
scroll to position [281, 0]
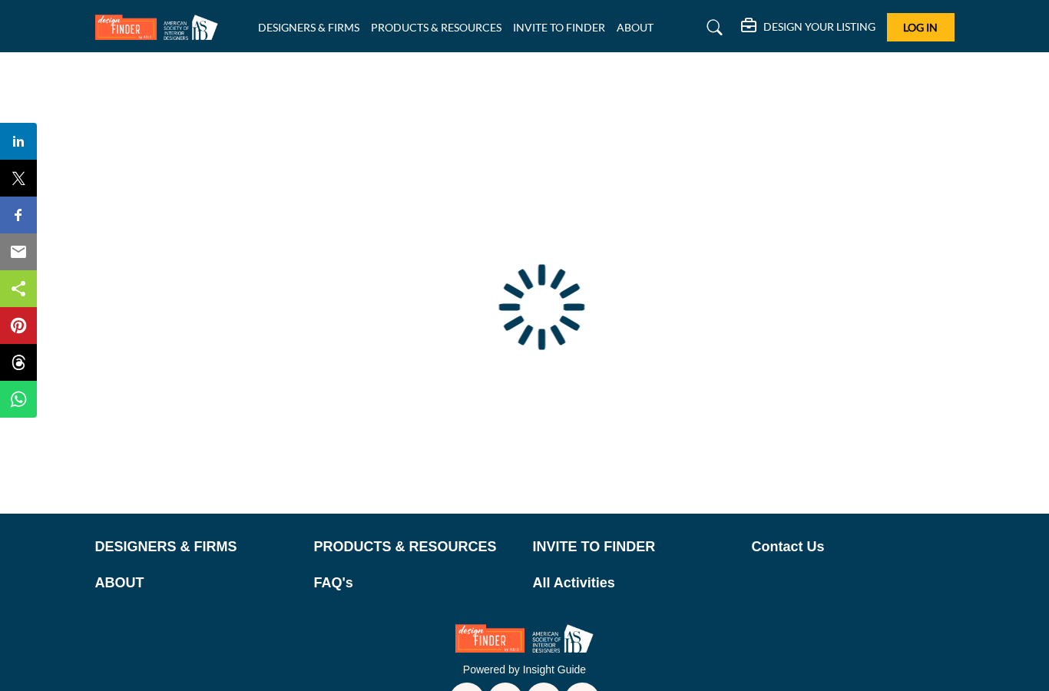
scroll to position [61, 0]
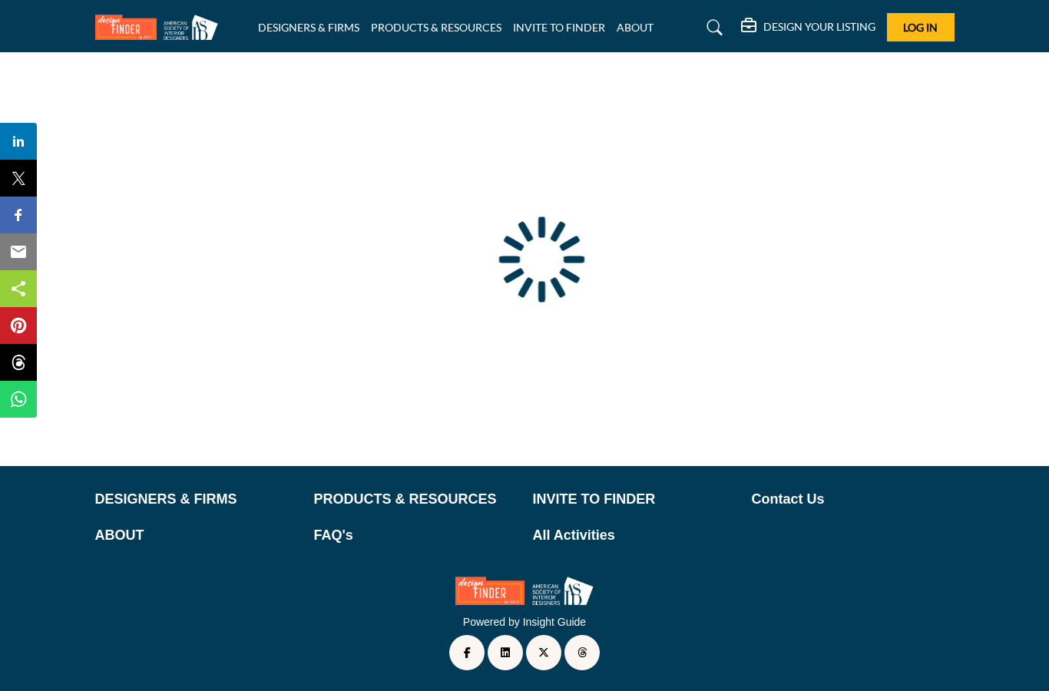
type input "**********"
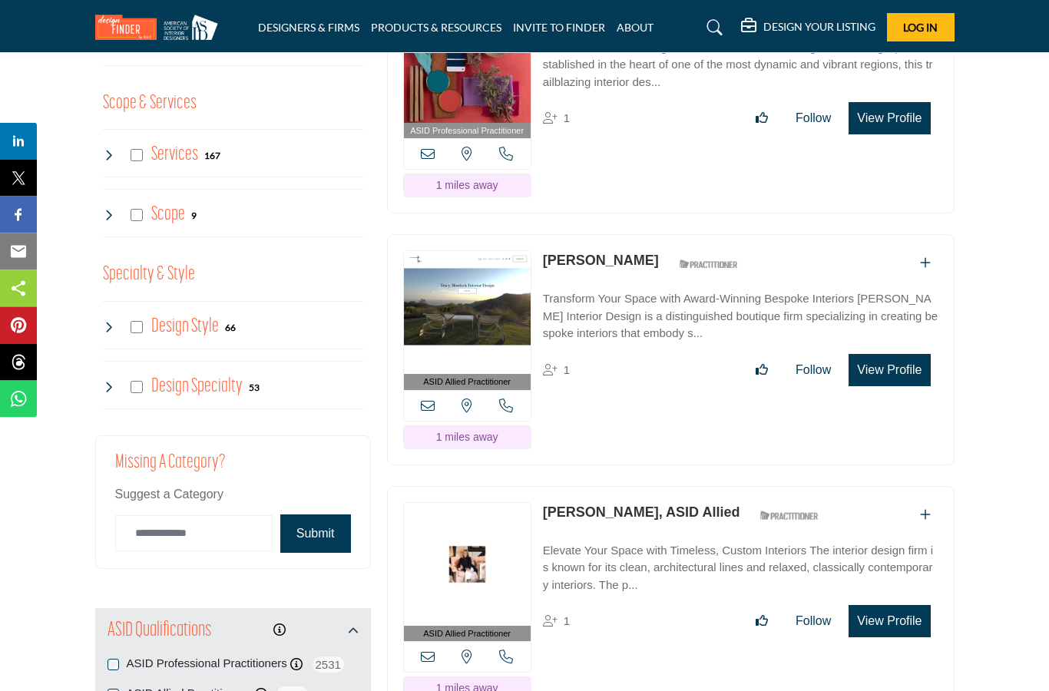
scroll to position [1524, 0]
click at [628, 508] on link "[PERSON_NAME], ASID Allied" at bounding box center [641, 513] width 197 height 15
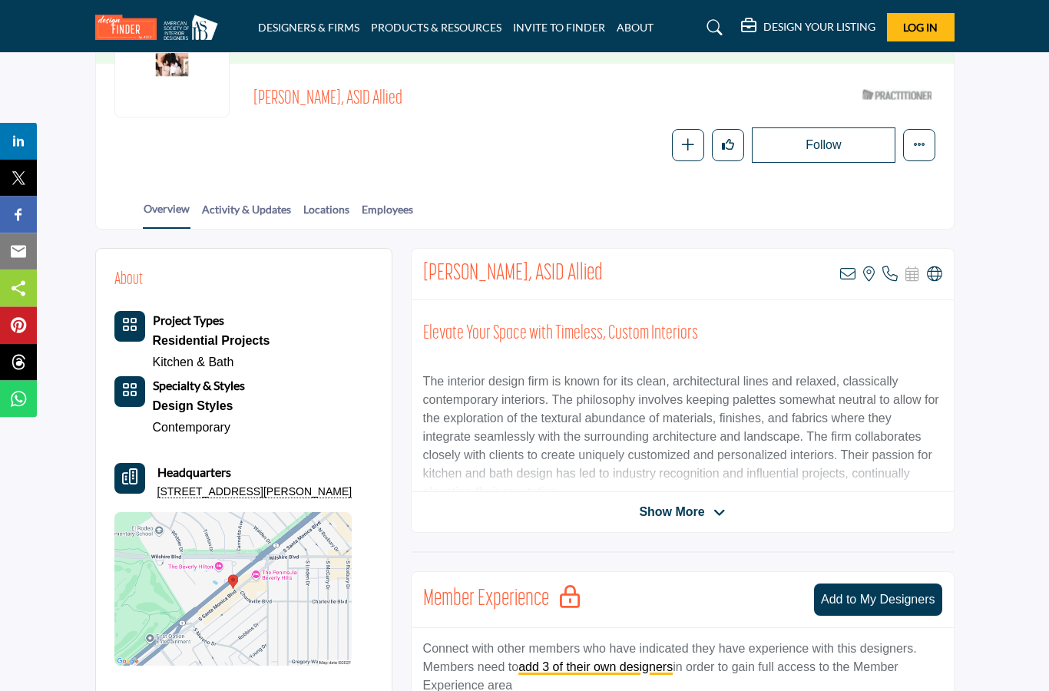
click at [704, 514] on span "Show More" at bounding box center [671, 513] width 65 height 18
